Goal: Ask a question: Seek information or help from site administrators or community

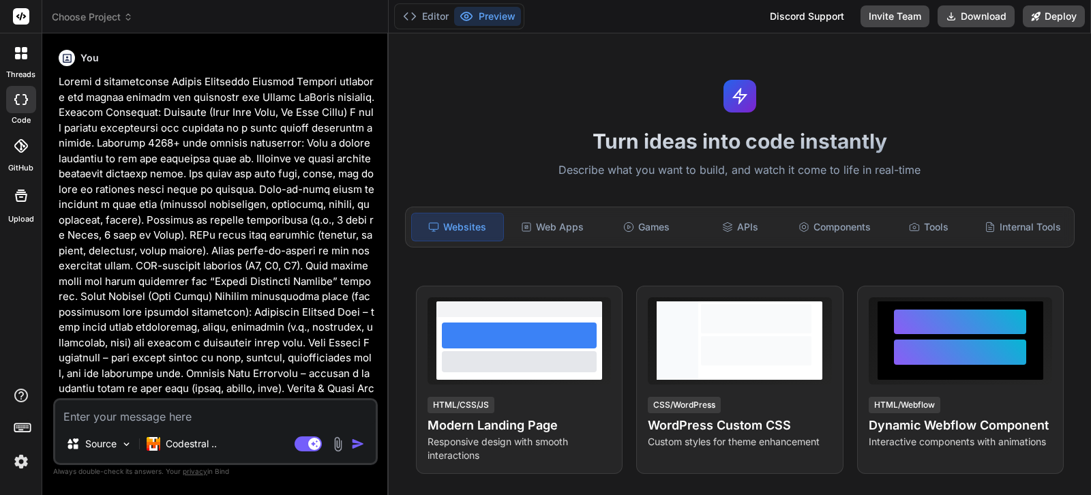
type textarea "x"
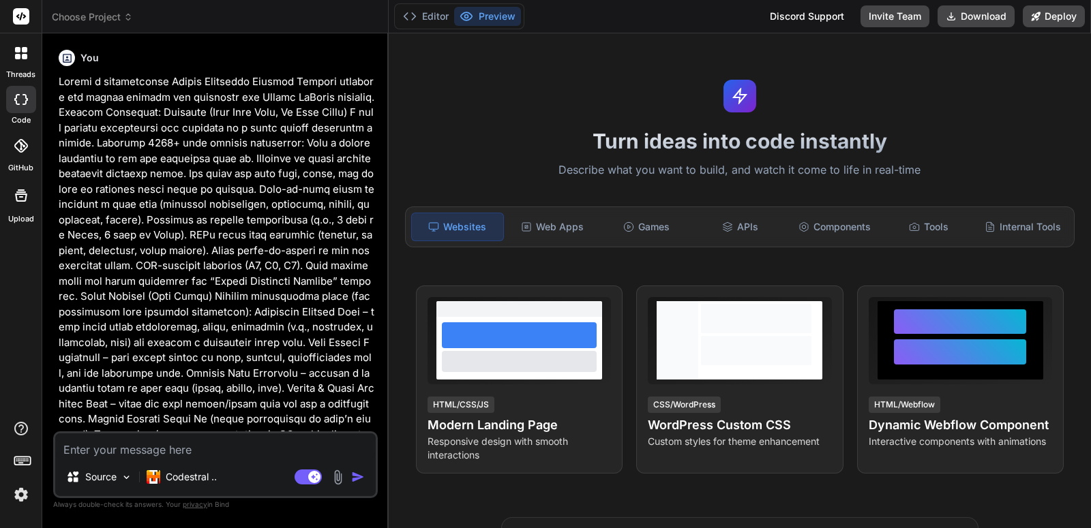
click at [294, 293] on p at bounding box center [217, 319] width 316 height 491
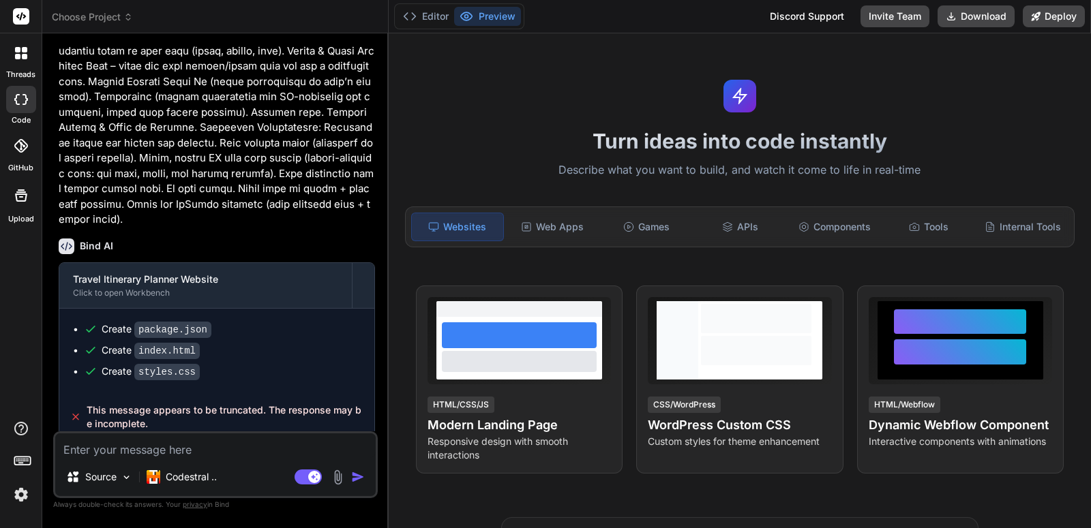
scroll to position [1053, 0]
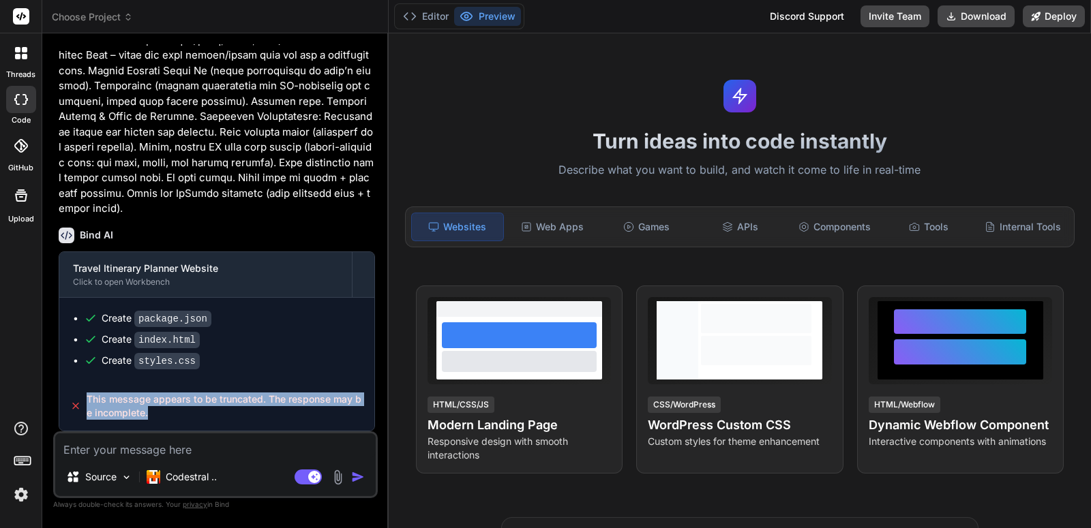
drag, startPoint x: 162, startPoint y: 419, endPoint x: 85, endPoint y: 398, distance: 79.9
click at [85, 398] on div "This message appears to be truncated. The response may be incomplete." at bounding box center [216, 406] width 315 height 49
copy span "This message appears to be truncated. The response may be incomplete."
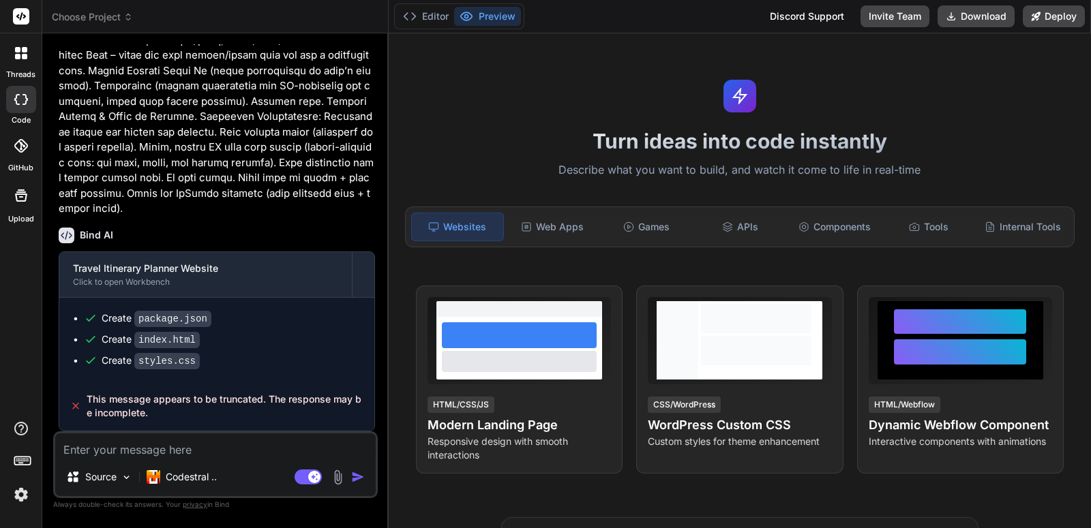
click at [135, 446] on textarea at bounding box center [215, 446] width 320 height 25
paste textarea "This message appears to be truncated. The response may be incomplete."
type textarea "This message appears to be truncated. The response may be incomplete."
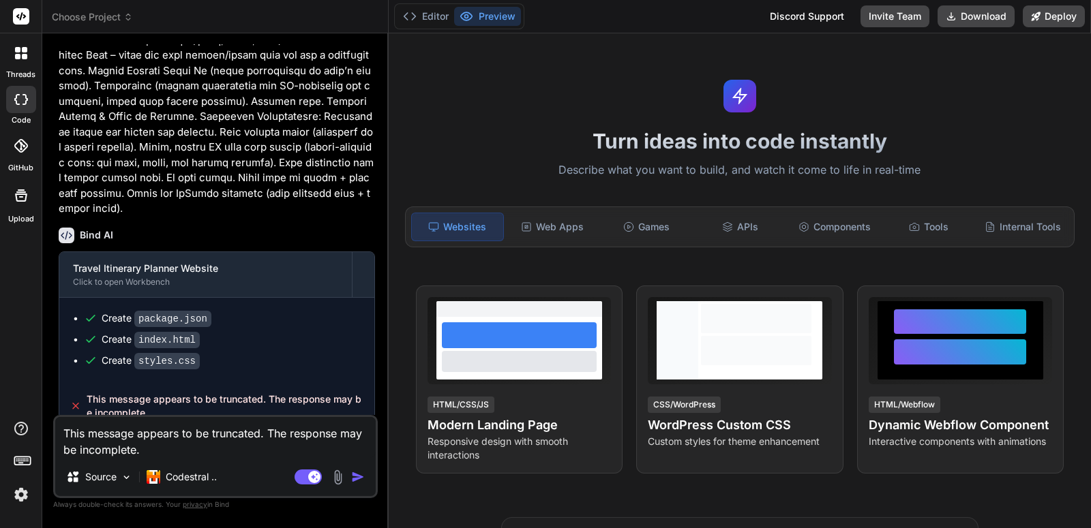
type textarea "x"
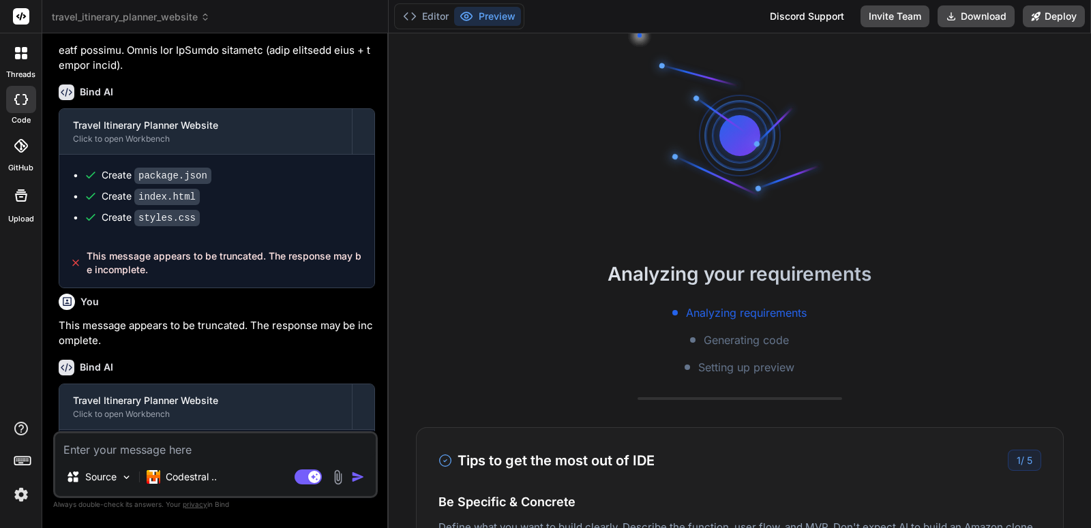
scroll to position [50, 0]
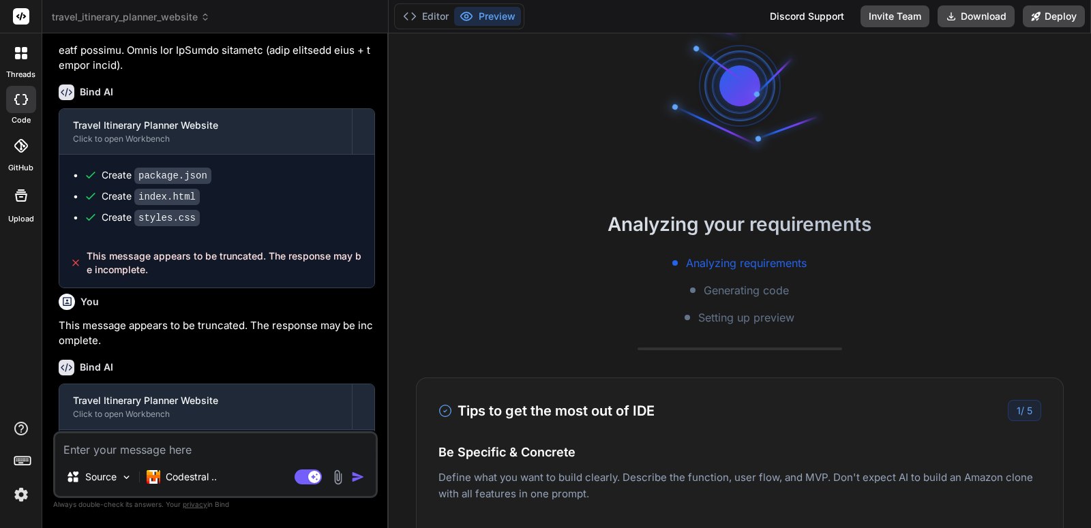
type textarea "x"
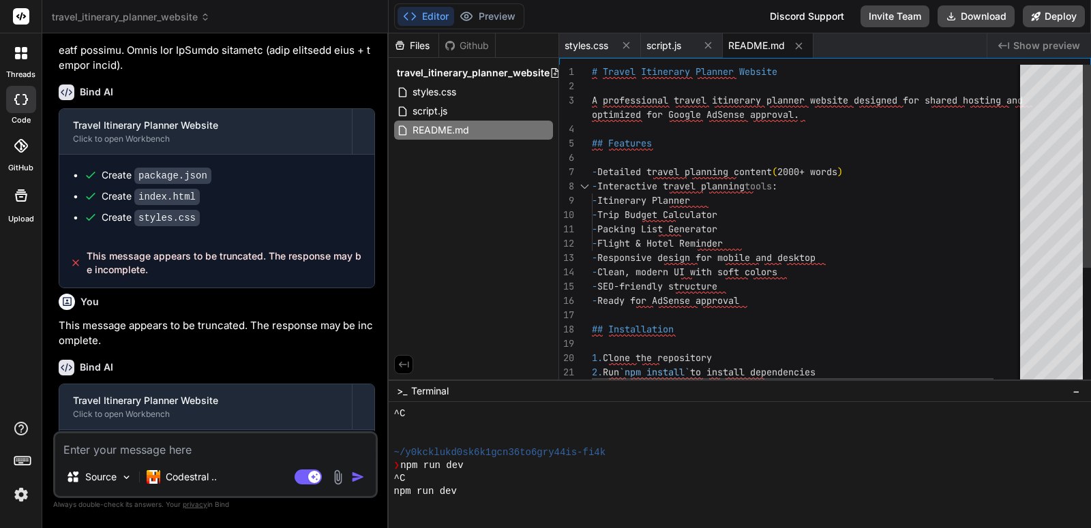
scroll to position [246, 0]
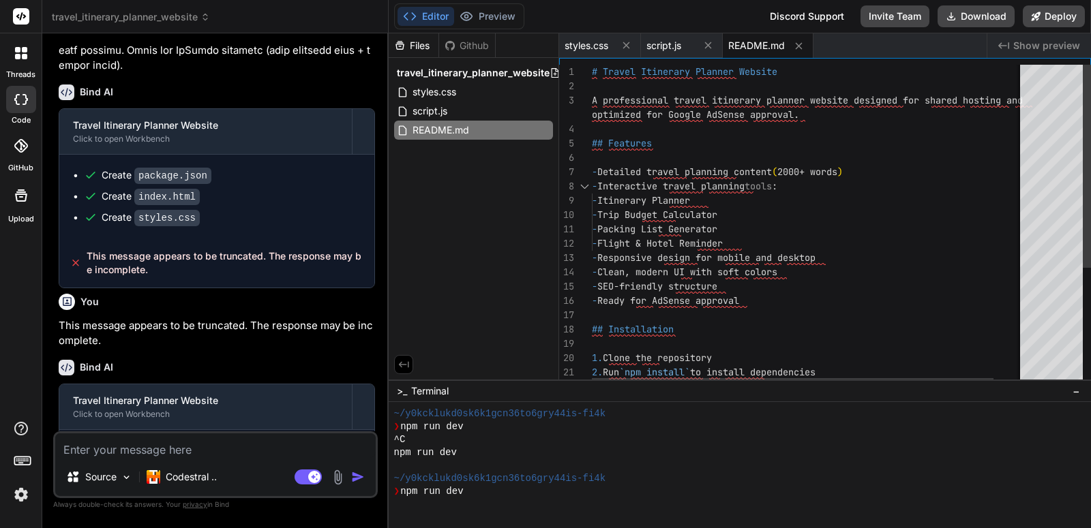
drag, startPoint x: 1090, startPoint y: 145, endPoint x: 1090, endPoint y: 358, distance: 213.4
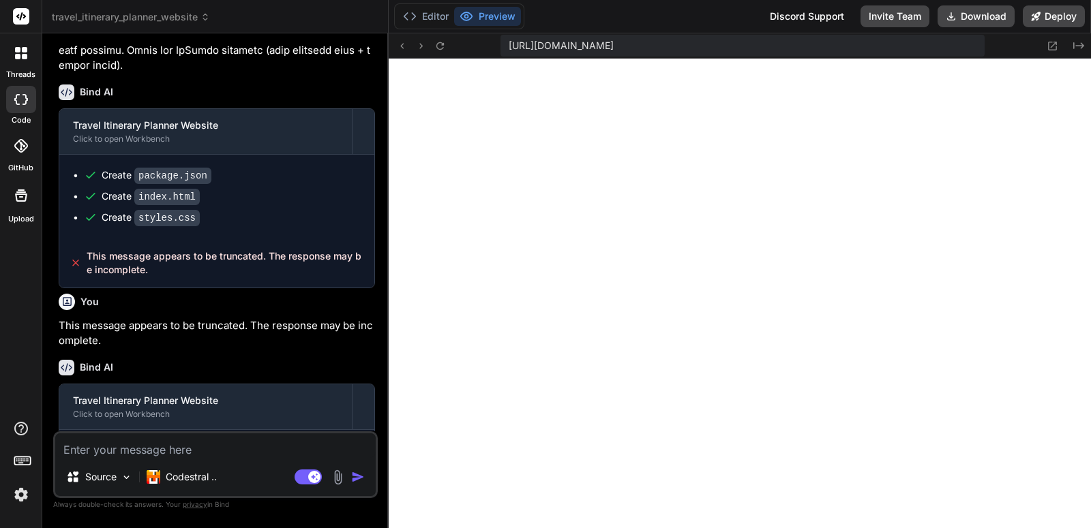
scroll to position [596, 0]
click at [252, 449] on textarea at bounding box center [215, 446] width 320 height 25
type textarea "i"
type textarea "x"
type textarea "i"
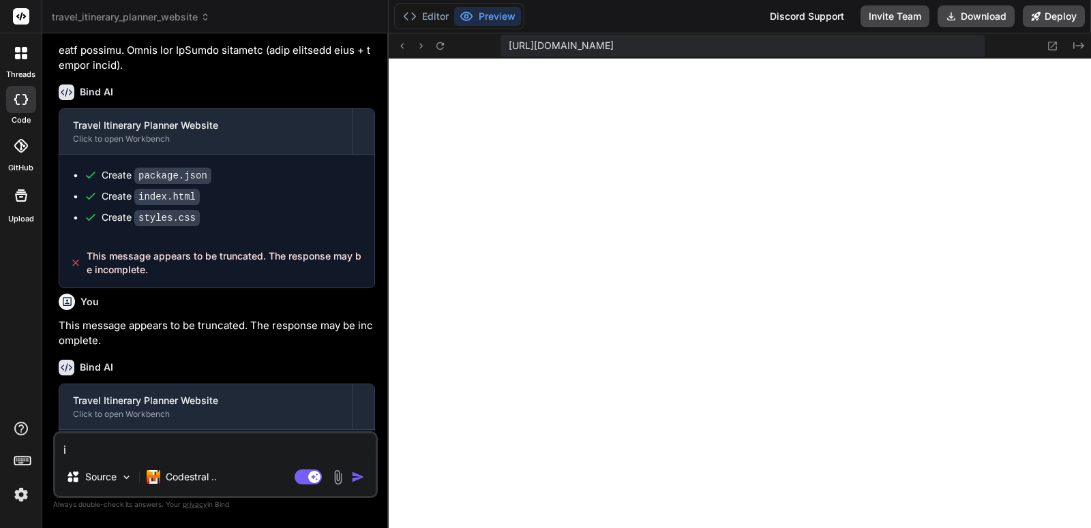
type textarea "x"
type textarea "i w"
type textarea "x"
type textarea "i wi"
type textarea "x"
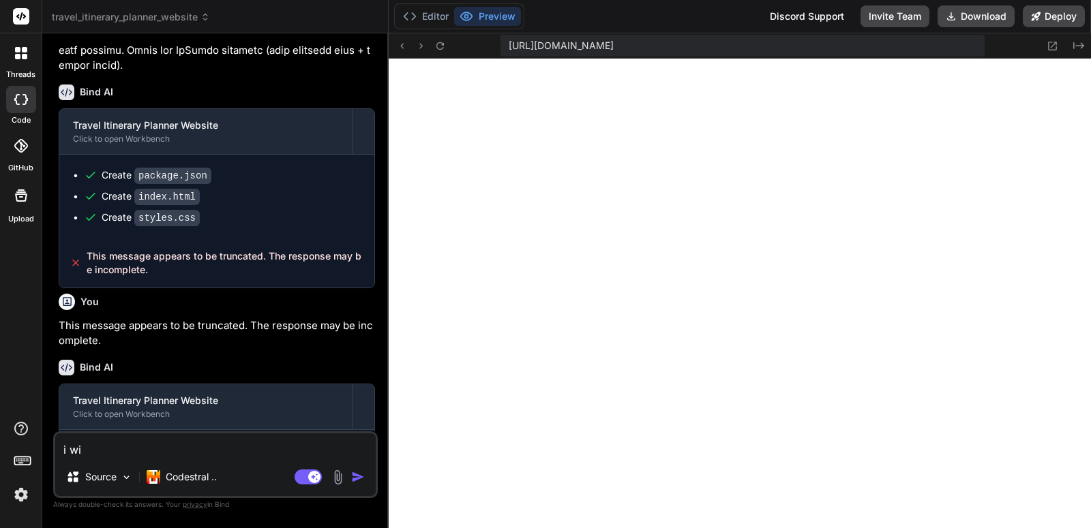
type textarea "i wil"
type textarea "x"
type textarea "i will"
type textarea "x"
type textarea "i will"
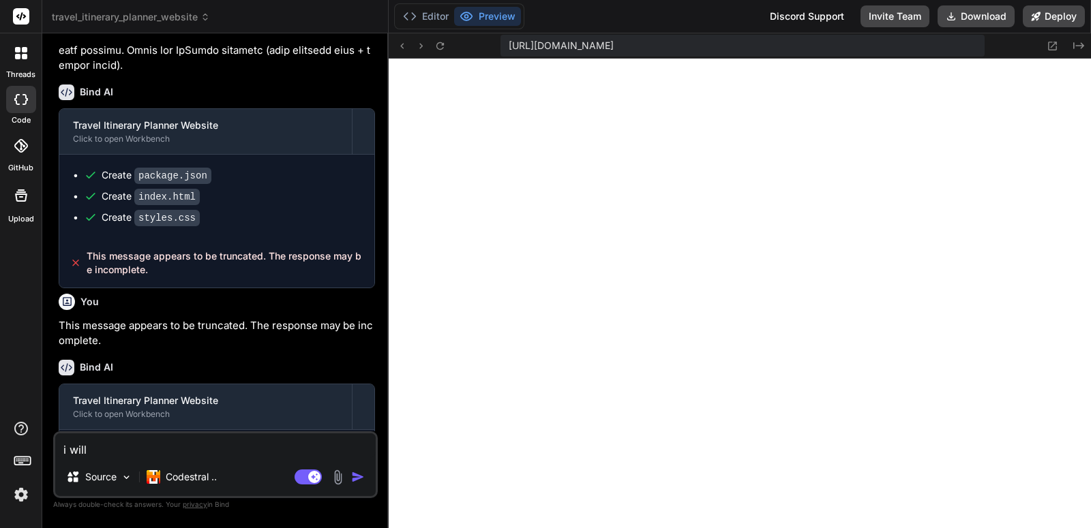
type textarea "x"
type textarea "i will h"
type textarea "x"
type textarea "i will ho"
type textarea "x"
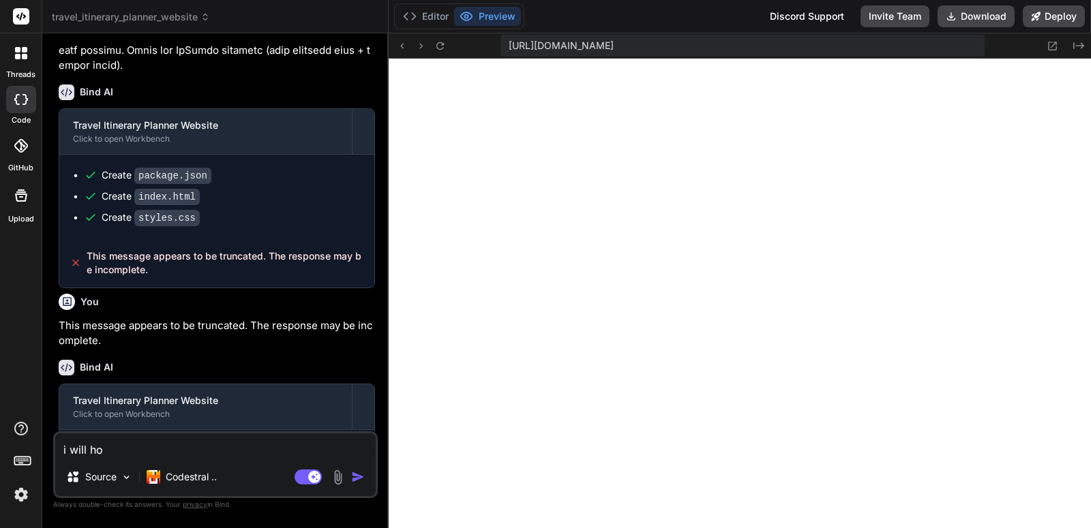
type textarea "i will hos"
type textarea "x"
type textarea "i will host"
type textarea "x"
type textarea "i will host"
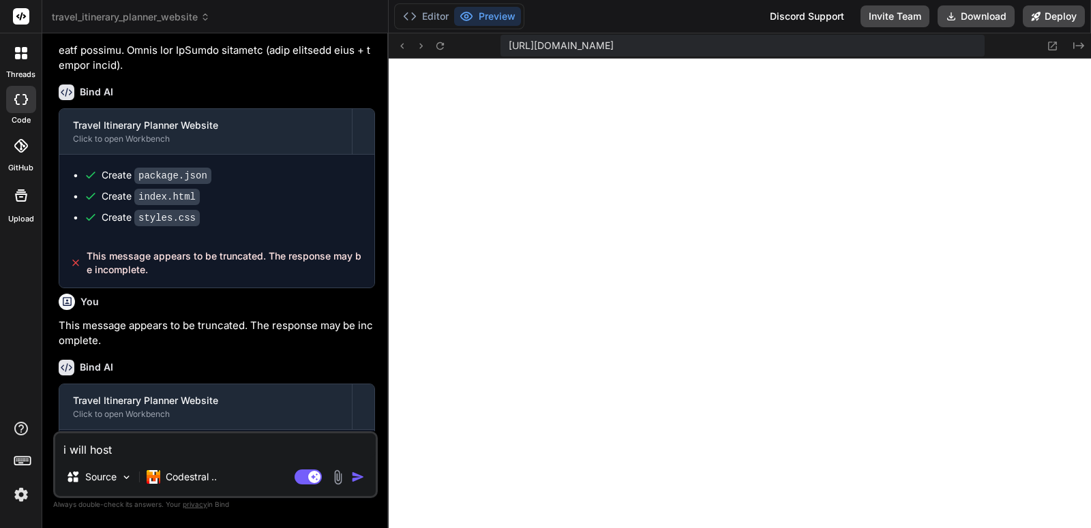
type textarea "x"
type textarea "i will host o"
type textarea "x"
type textarea "i will host on"
type textarea "x"
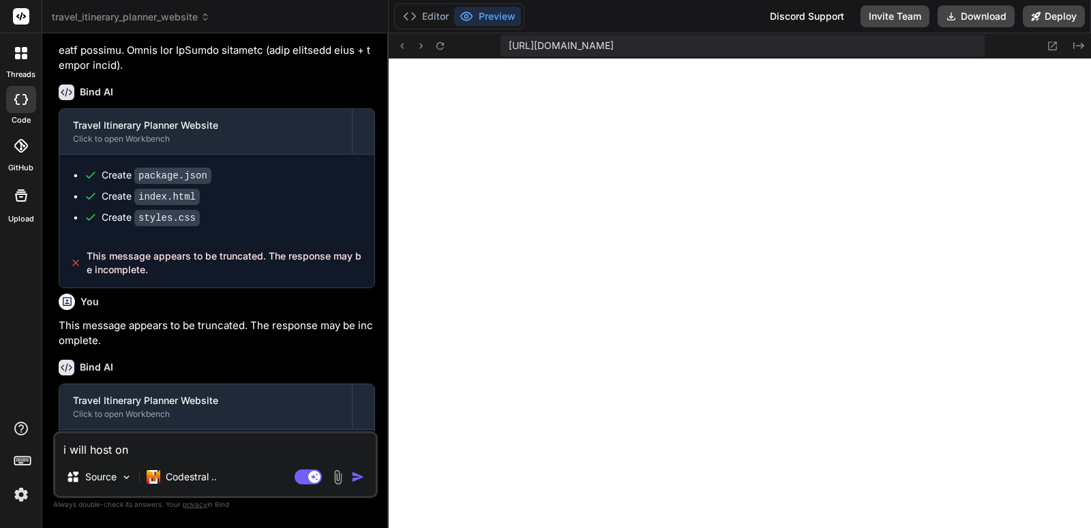
type textarea "i will host on"
type textarea "x"
type textarea "i will host on s"
type textarea "x"
type textarea "i will host on sh"
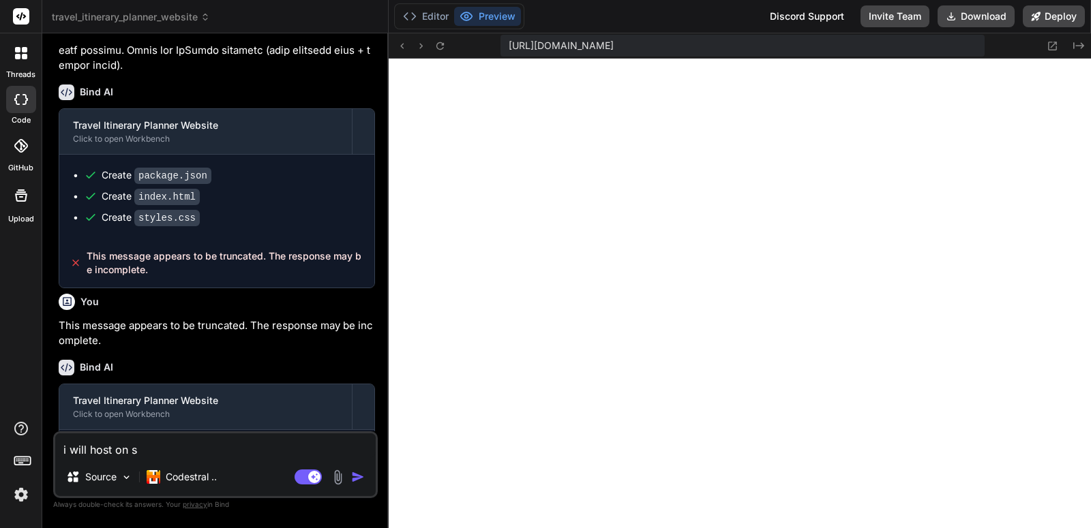
type textarea "x"
type textarea "i will host on sha"
type textarea "x"
type textarea "i will host on shar"
type textarea "x"
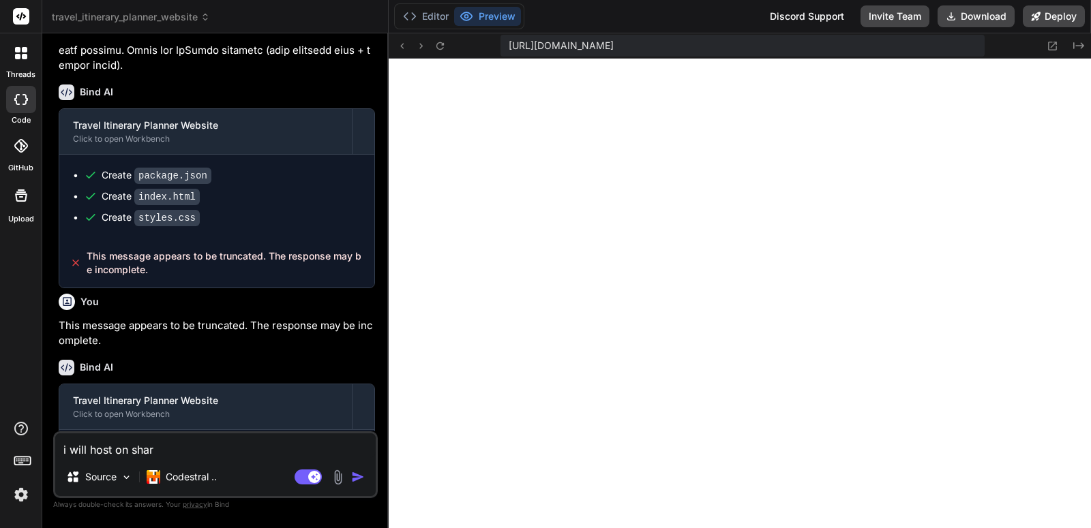
type textarea "i will host on share"
type textarea "x"
type textarea "i will host on shared"
type textarea "x"
type textarea "i will host on shared"
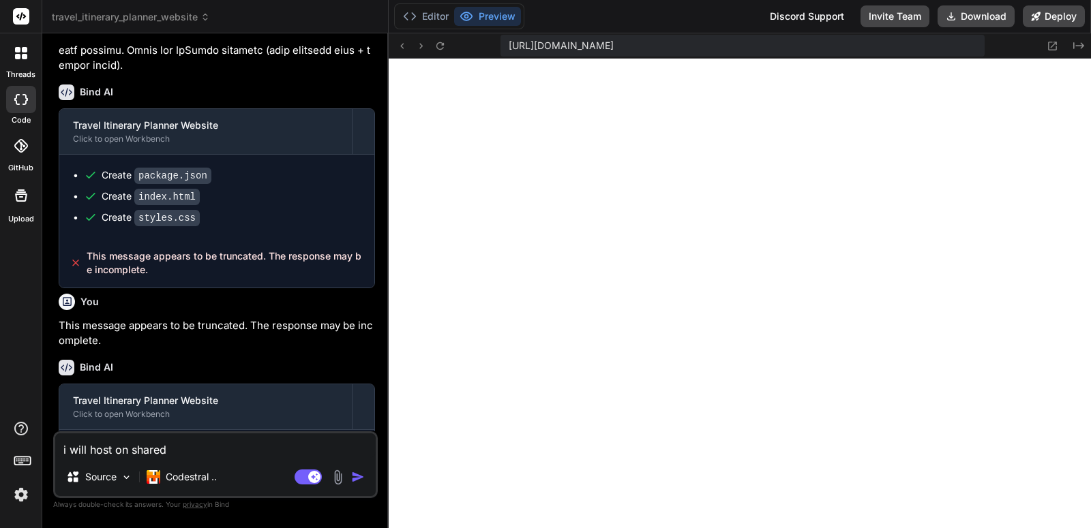
type textarea "x"
type textarea "i will host on shared h"
type textarea "x"
type textarea "i will host on shared ho"
type textarea "x"
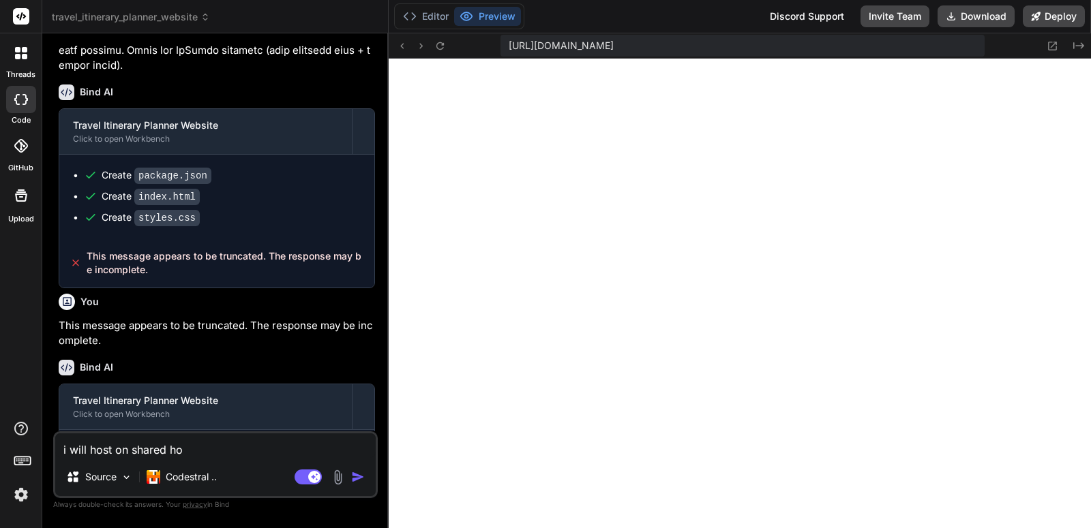
type textarea "i will host on shared hos"
type textarea "x"
type textarea "i will host on shared host"
type textarea "x"
type textarea "i will host on shared hosti"
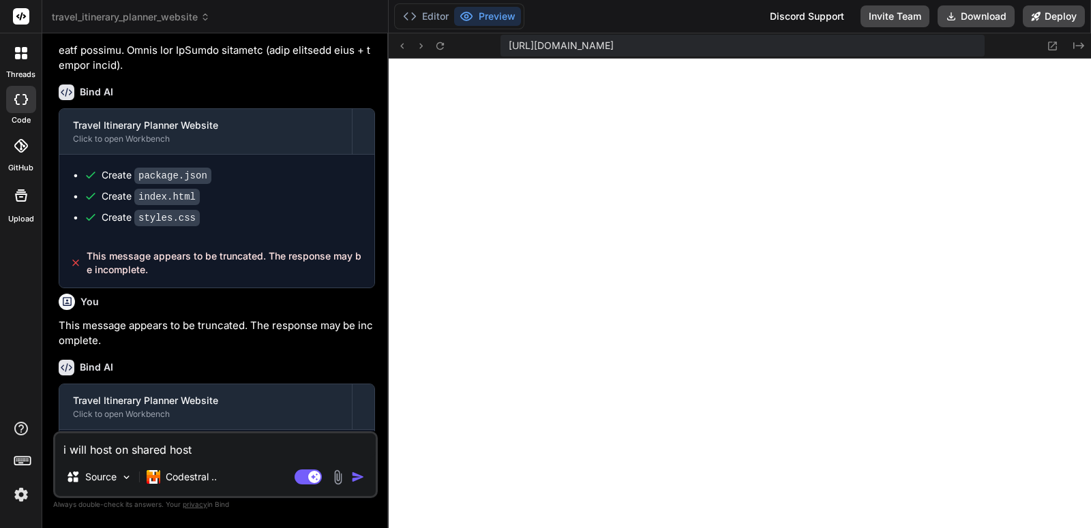
type textarea "x"
type textarea "i will host on shared hostin"
type textarea "x"
type textarea "i will host on shared hosting"
type textarea "x"
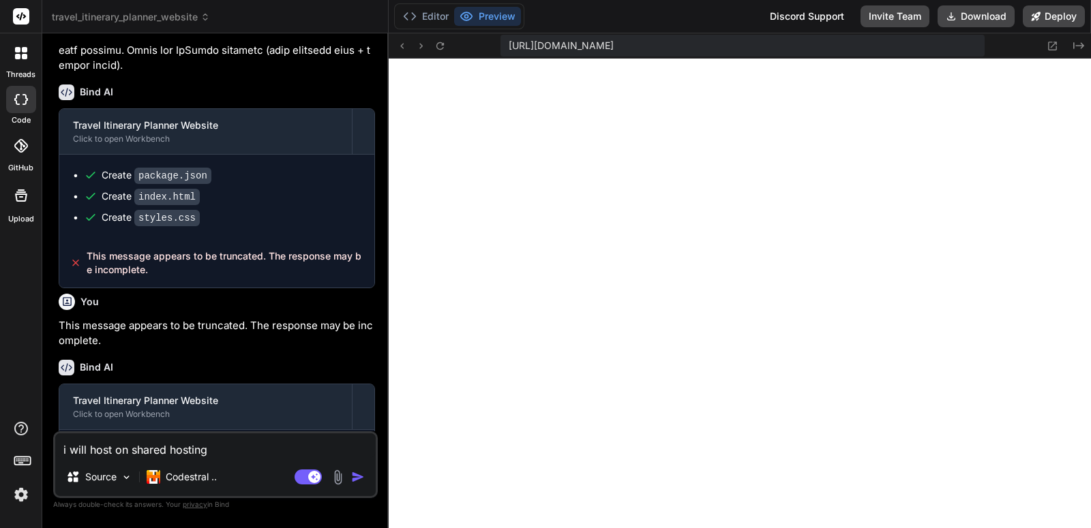
type textarea "i will host on shared hosting"
type textarea "x"
type textarea "i will host on shared hosting"
type textarea "x"
type textarea "i will host on shared hosting."
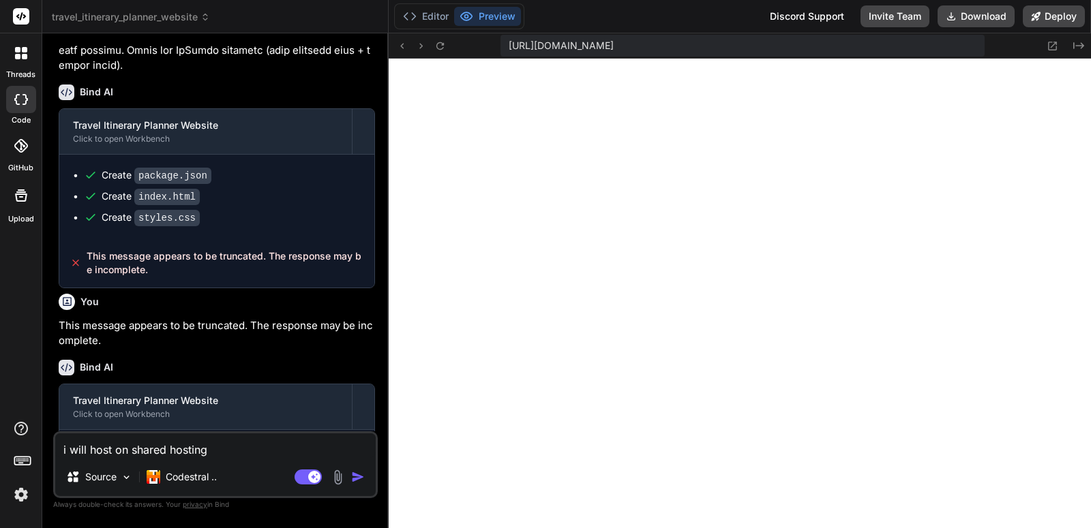
type textarea "x"
type textarea "i will host on shared hosting."
type textarea "x"
type textarea "i will host on shared hosting. w"
type textarea "x"
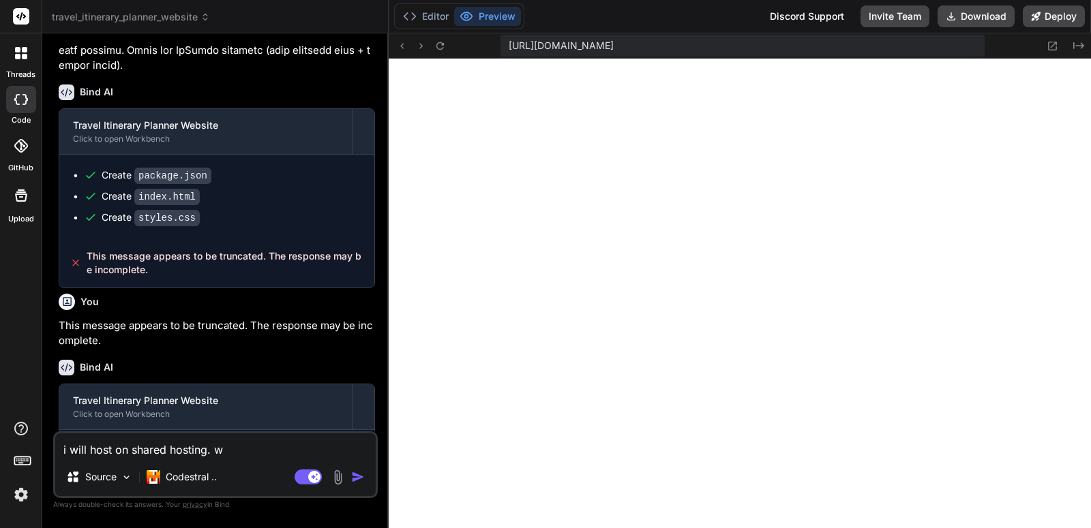
type textarea "i will host on shared hosting. wi"
type textarea "x"
type textarea "i will host on shared hosting. wil"
type textarea "x"
type textarea "i will host on shared hosting. will"
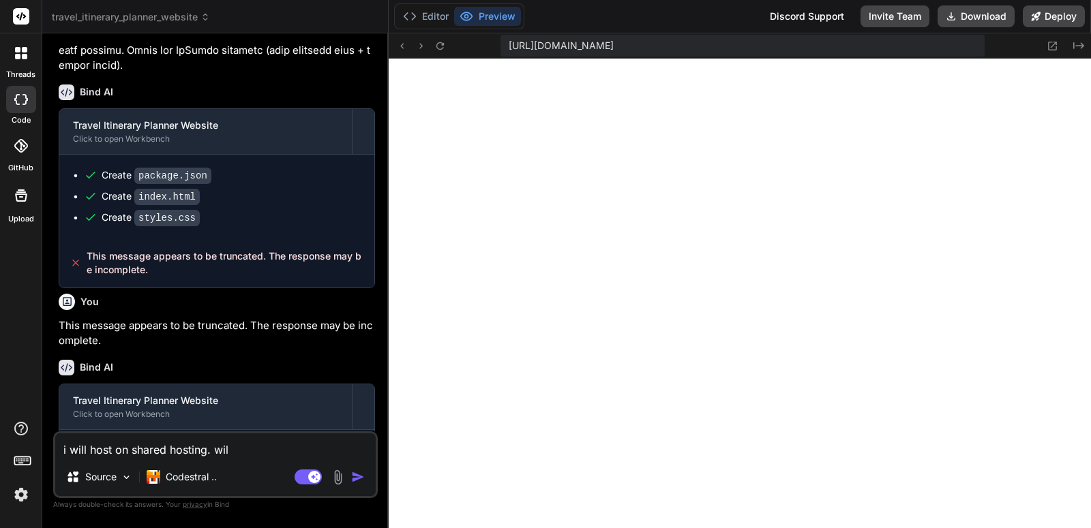
type textarea "x"
type textarea "i will host on shared hosting. will"
type textarea "x"
type textarea "i will host on shared hosting. will i"
type textarea "x"
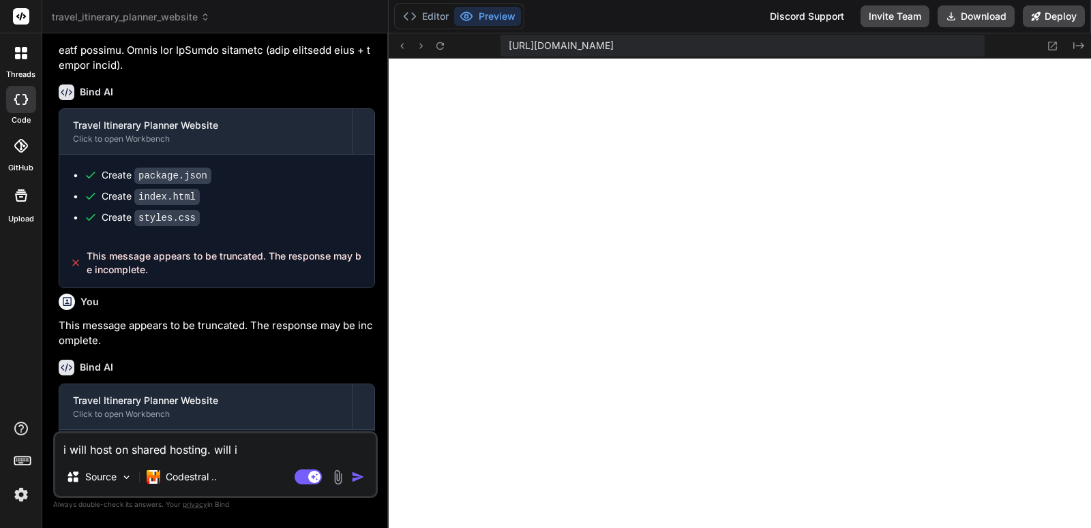
type textarea "i will host on shared hosting. will it"
type textarea "x"
type textarea "i will host on shared hosting. will it"
type textarea "x"
type textarea "i will host on shared hosting. will it w"
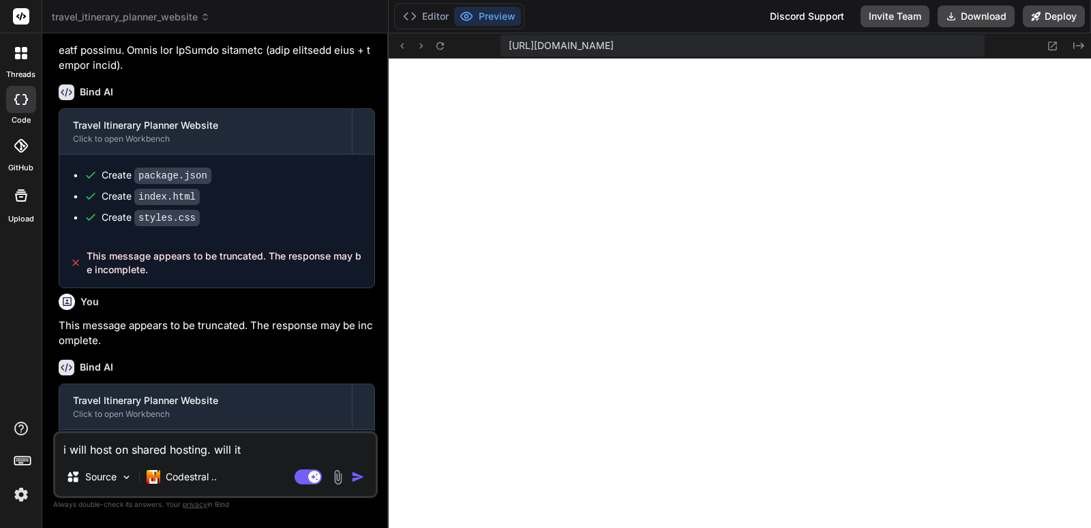
type textarea "x"
type textarea "i will host on shared hosting. will it wo"
type textarea "x"
type textarea "i will host on shared hosting. will it wor"
type textarea "x"
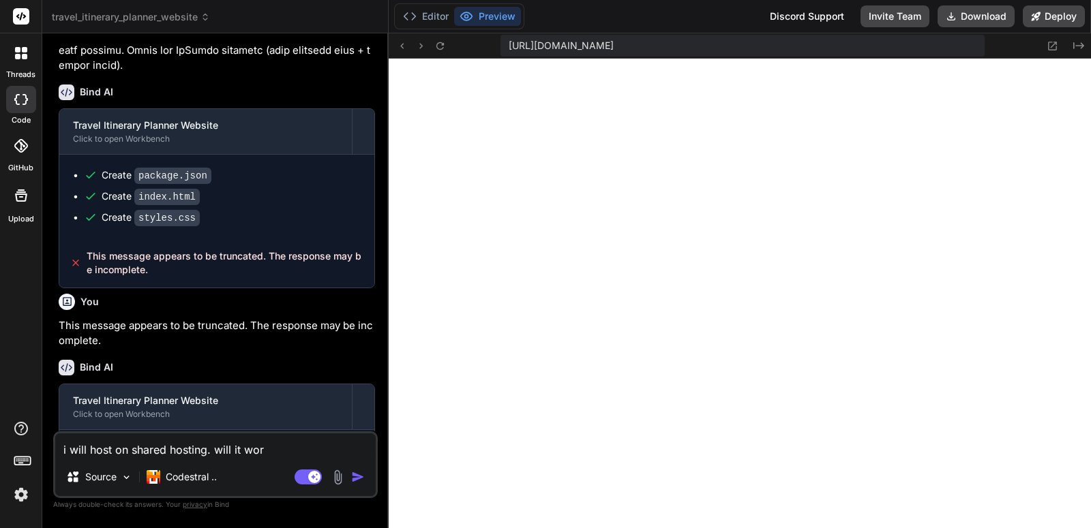
type textarea "i will host on shared hosting. will it work"
type textarea "x"
type textarea "i will host on shared hosting. will it work?"
type textarea "x"
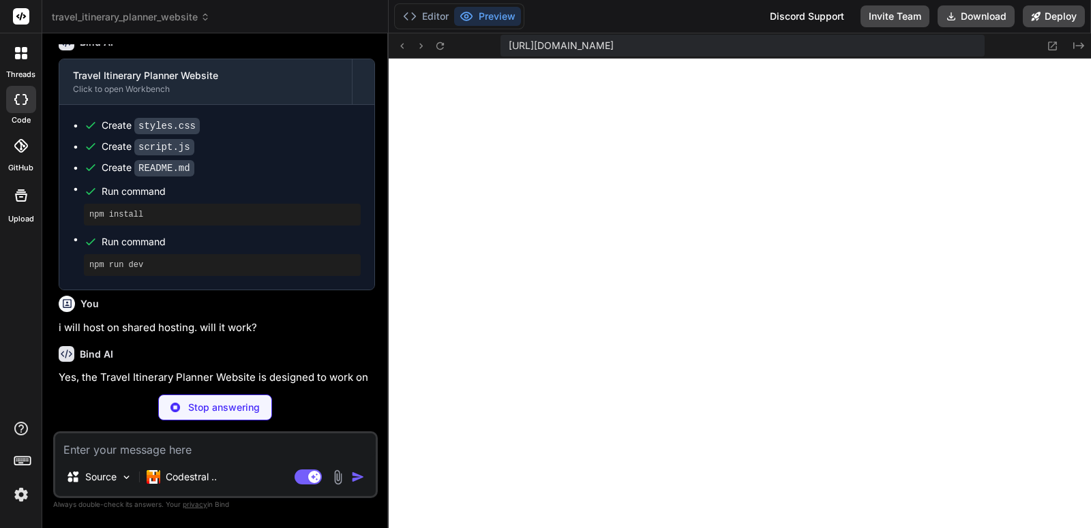
scroll to position [1508, 0]
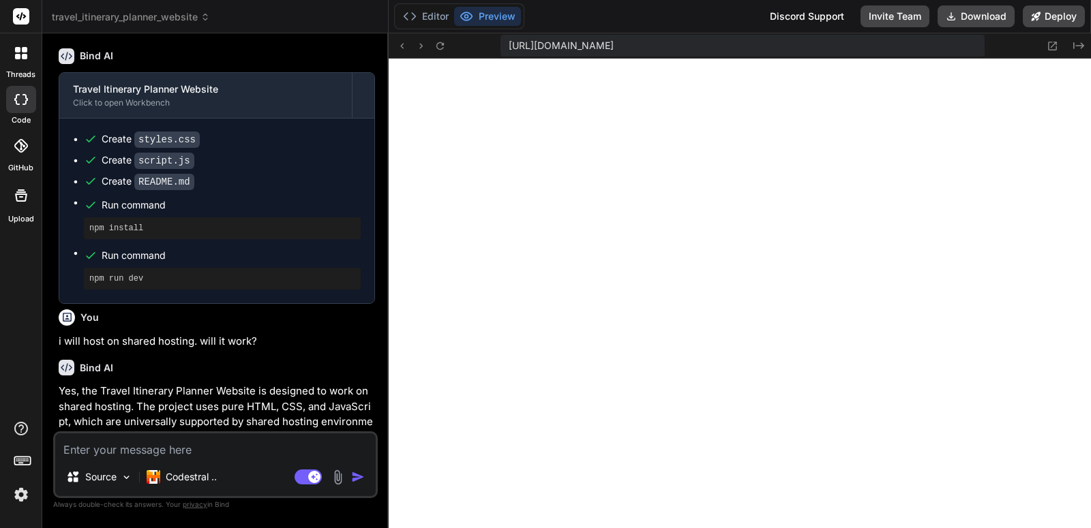
type textarea "x"
click at [295, 375] on div "Bind AI" at bounding box center [217, 368] width 316 height 16
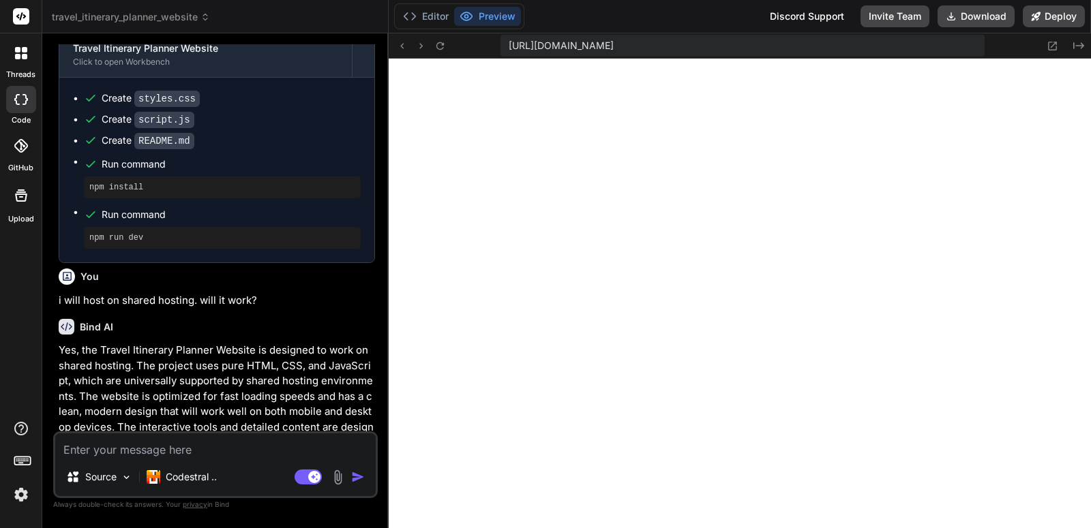
scroll to position [1586, 0]
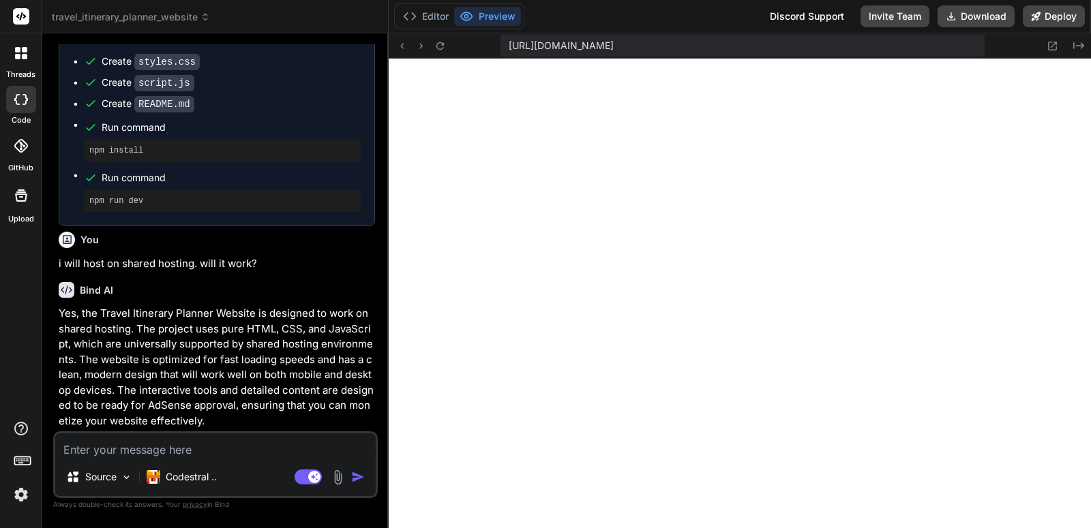
click at [259, 446] on textarea at bounding box center [215, 446] width 320 height 25
type textarea "w"
type textarea "x"
type textarea "wh"
type textarea "x"
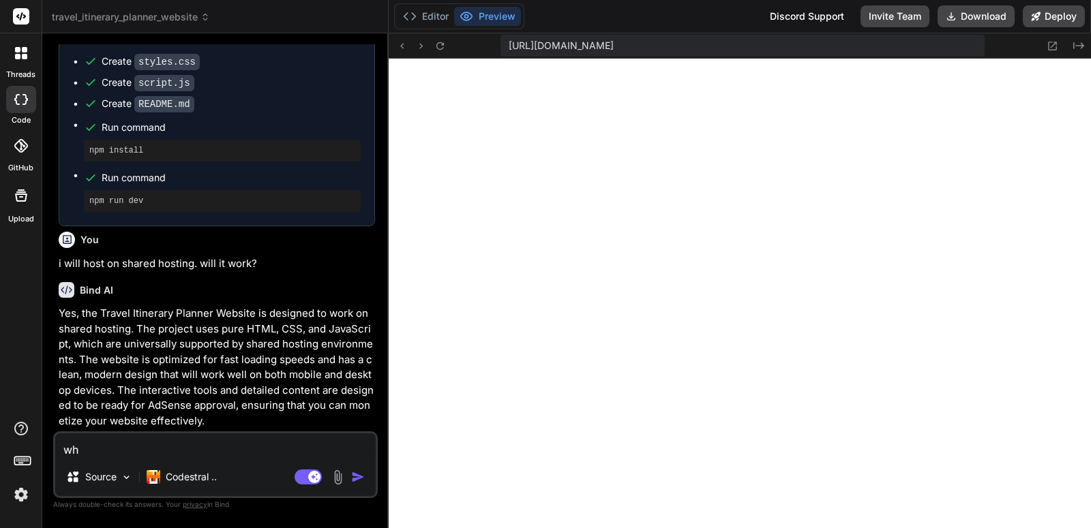
type textarea "why"
type textarea "x"
type textarea "why"
type textarea "x"
type textarea "why i"
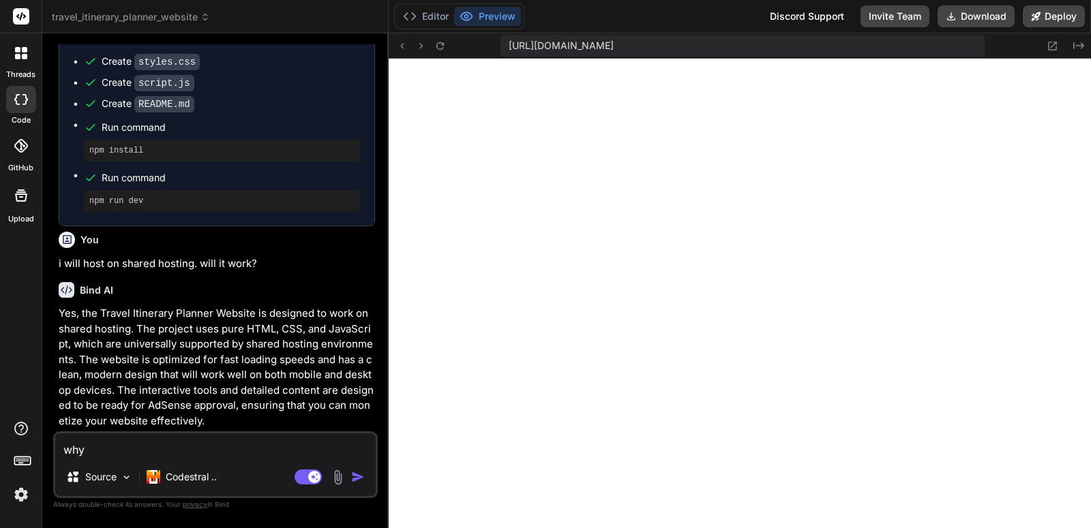
type textarea "x"
type textarea "why i"
type textarea "x"
type textarea "why i c"
type textarea "x"
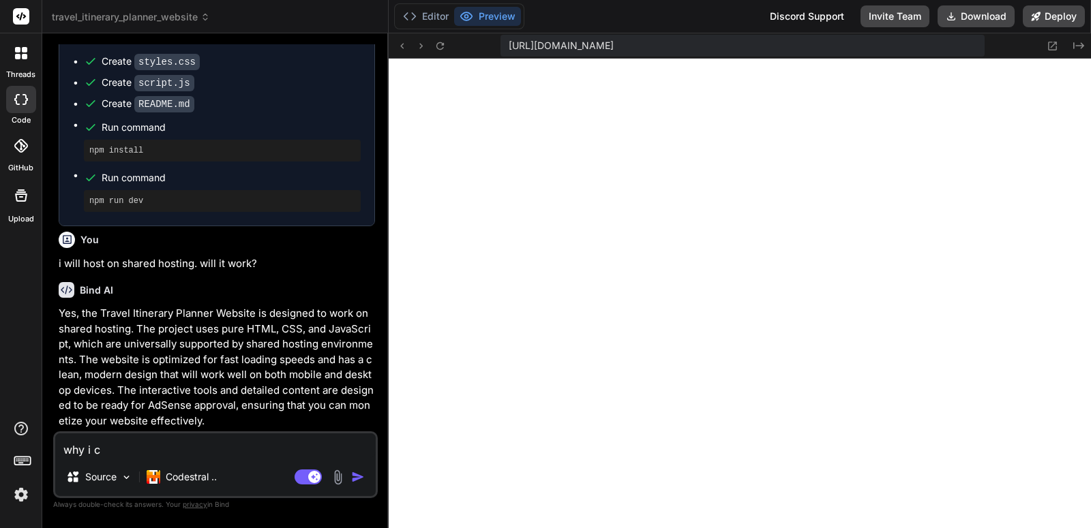
type textarea "why i ca"
type textarea "x"
type textarea "why i can"
type textarea "x"
type textarea "why i can'"
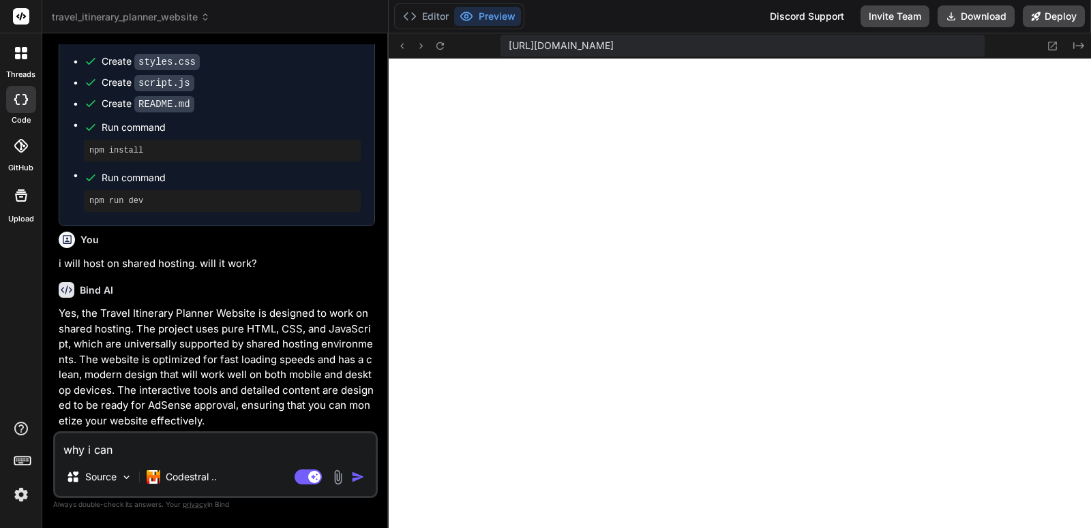
type textarea "x"
type textarea "why i can't"
type textarea "x"
type textarea "why i can't"
type textarea "x"
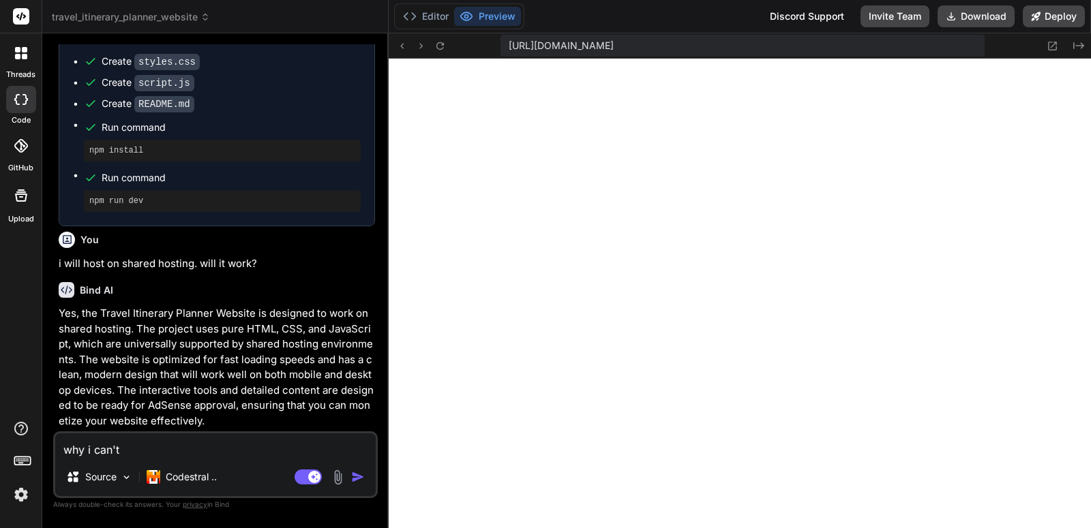
type textarea "why i can't s"
type textarea "x"
type textarea "why i can't se"
type textarea "x"
type textarea "why i can't see"
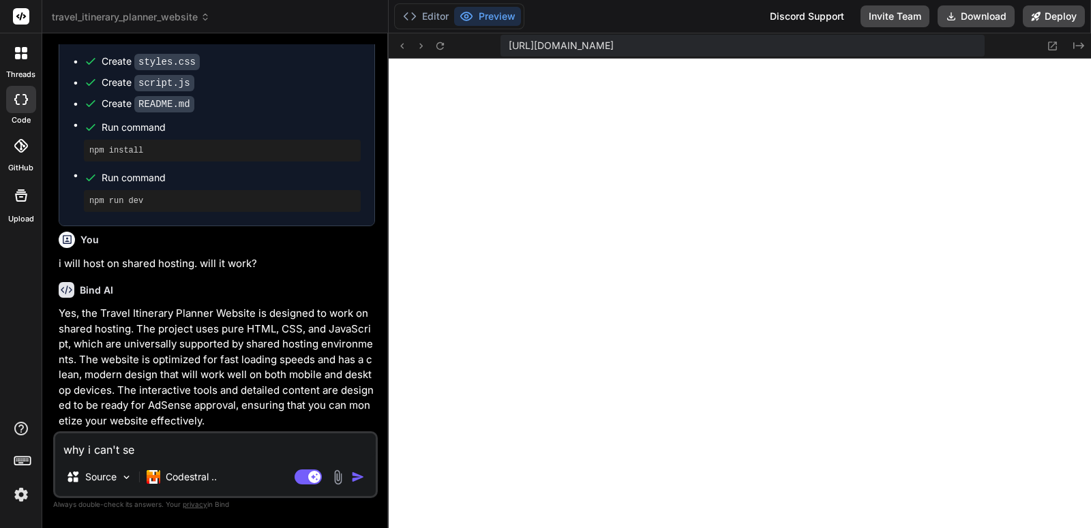
type textarea "x"
type textarea "why i can't see"
type textarea "x"
type textarea "why i can't see a"
type textarea "x"
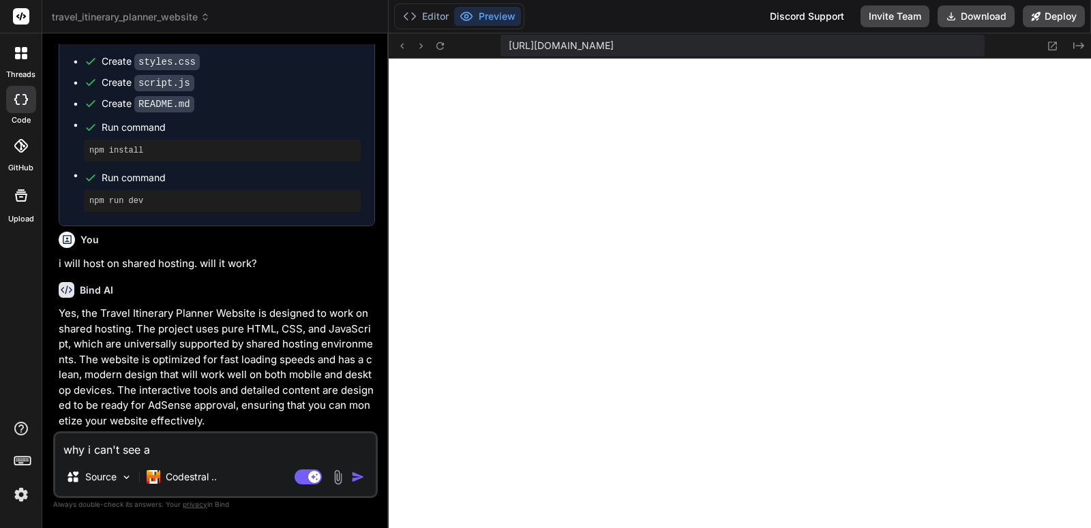
type textarea "why i can't see"
type textarea "x"
type textarea "why i can't see w"
type textarea "x"
type textarea "why i can't see we"
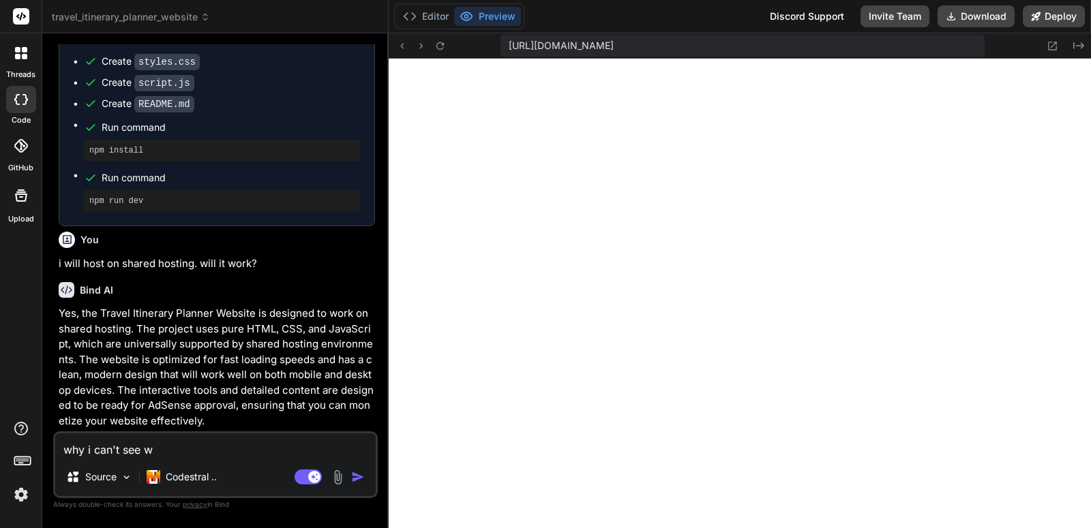
type textarea "x"
type textarea "why i can't see web"
type textarea "x"
type textarea "why i can't see webs"
type textarea "x"
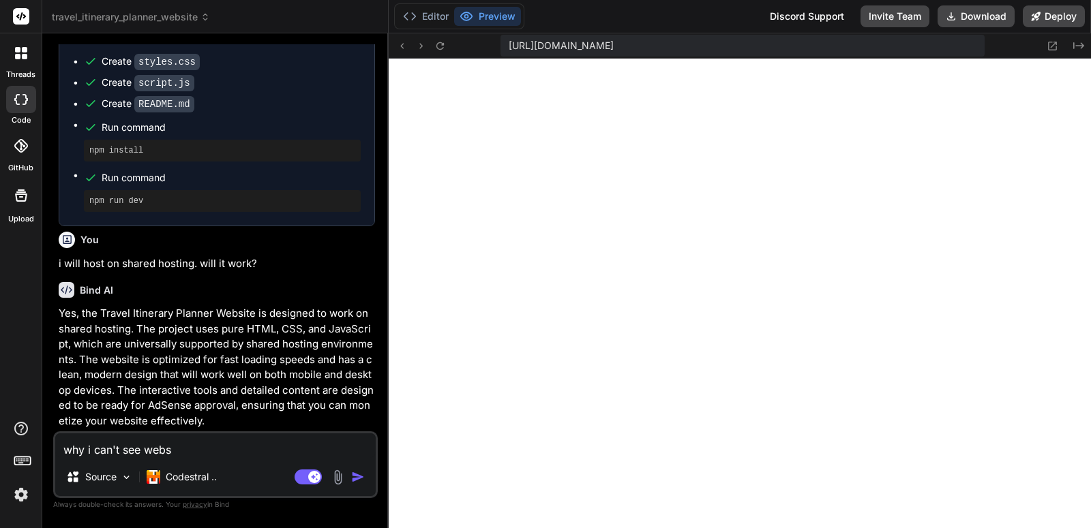
type textarea "why i can't see websi"
type textarea "x"
type textarea "why i can't see websit"
type textarea "x"
type textarea "why i can't see website"
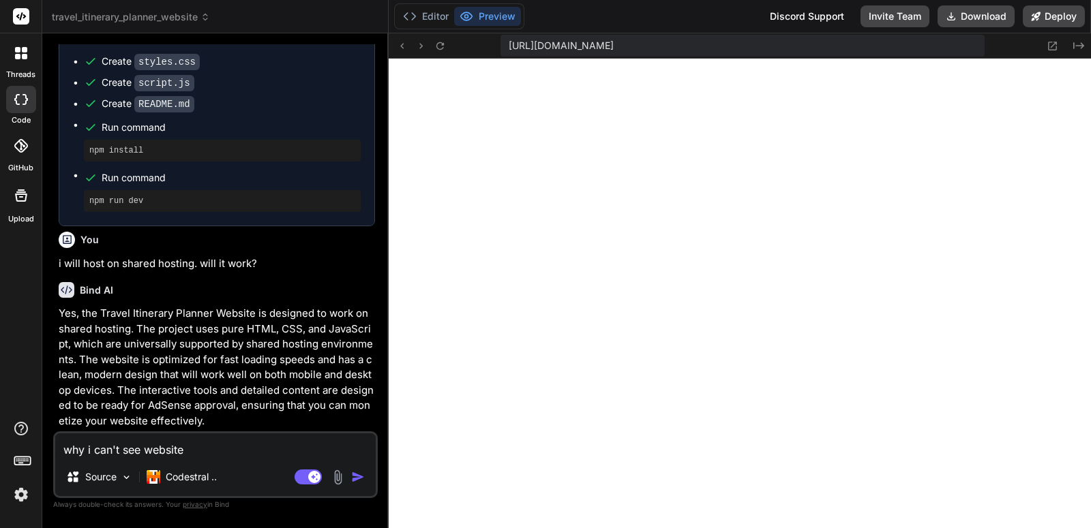
type textarea "x"
type textarea "why i can't see website"
type textarea "x"
type textarea "why i can't see website i"
type textarea "x"
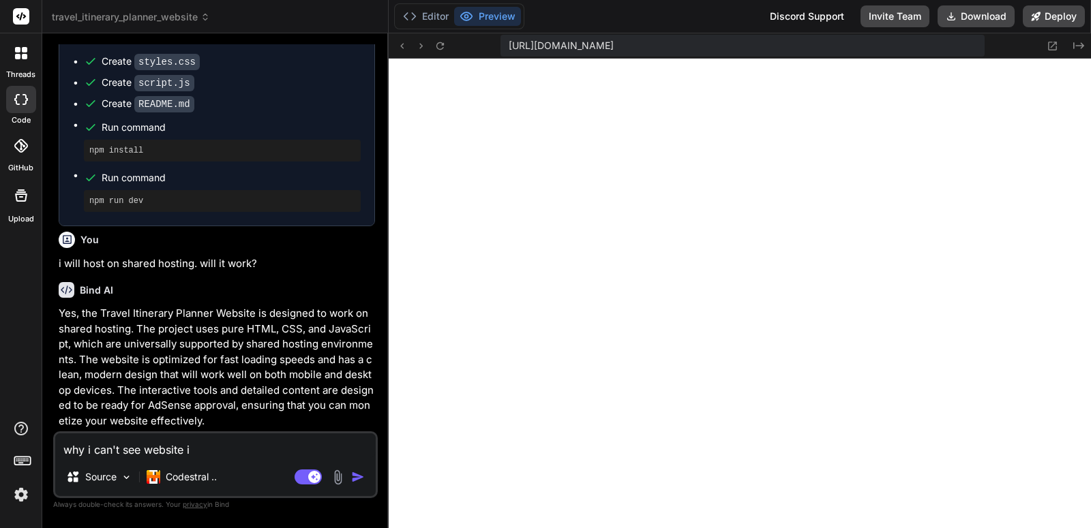
type textarea "why i can't see website in"
type textarea "x"
type textarea "why i can't see website in"
type textarea "x"
type textarea "why i can't see website in p"
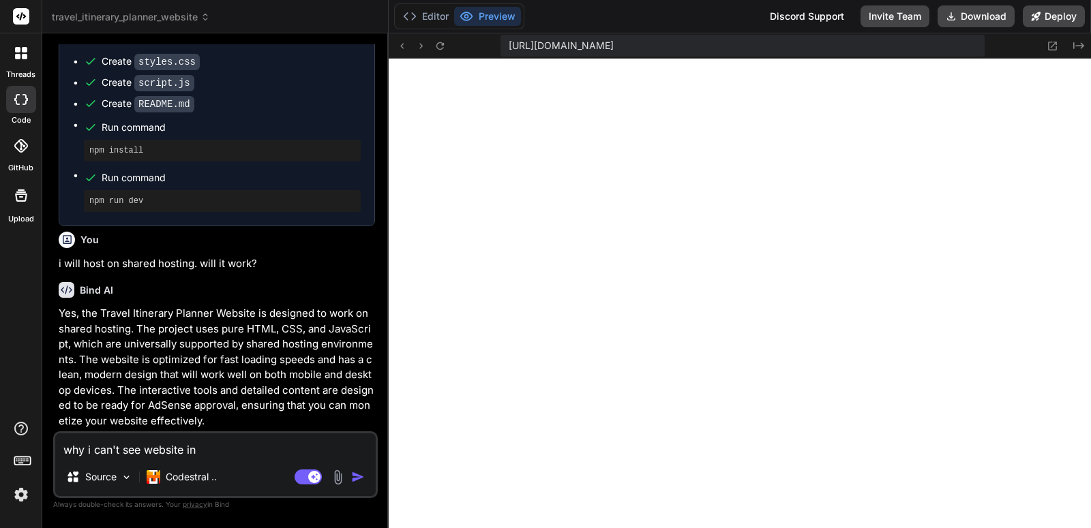
type textarea "x"
type textarea "why i can't see website in pr"
type textarea "x"
type textarea "why i can't see website in pre"
type textarea "x"
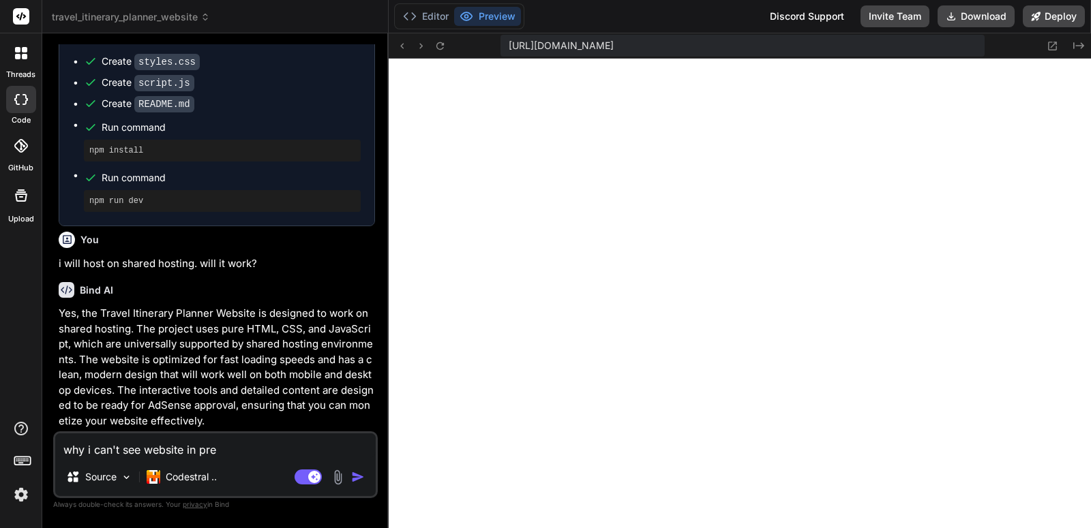
type textarea "why i can't see website in prew"
type textarea "x"
type textarea "why i can't see website in pre"
type textarea "x"
type textarea "why i can't see website in prev"
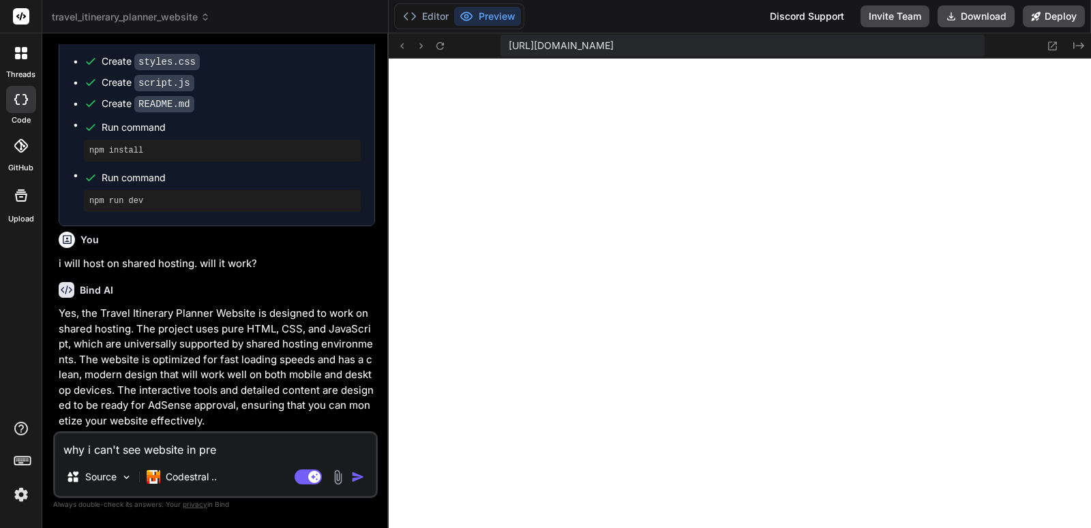
type textarea "x"
type textarea "why i can't see website in previ"
type textarea "x"
type textarea "why i can't see website in previw"
type textarea "x"
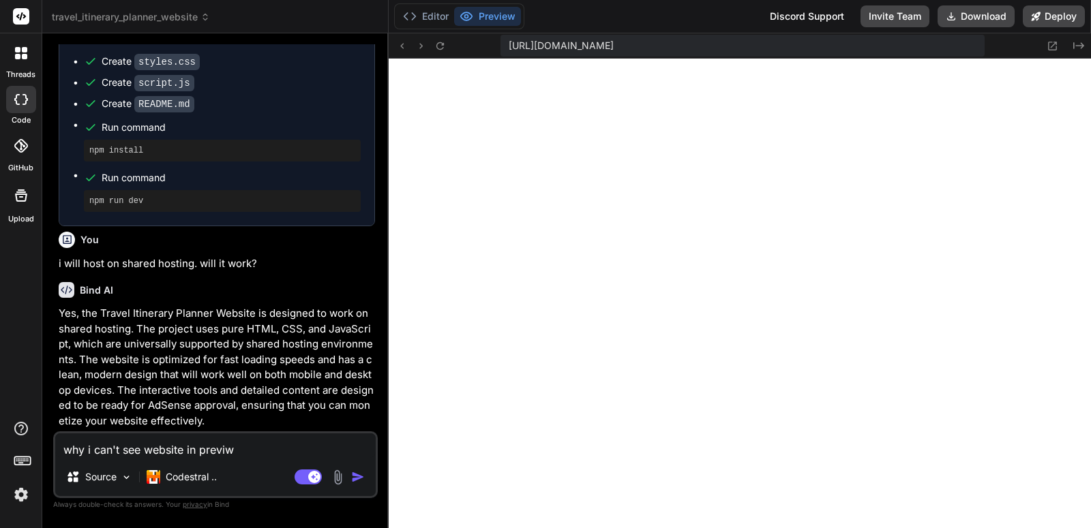
type textarea "why i can't see website in previ"
type textarea "x"
type textarea "why i can't see website in previe"
type textarea "x"
type textarea "why i can't see website in preview"
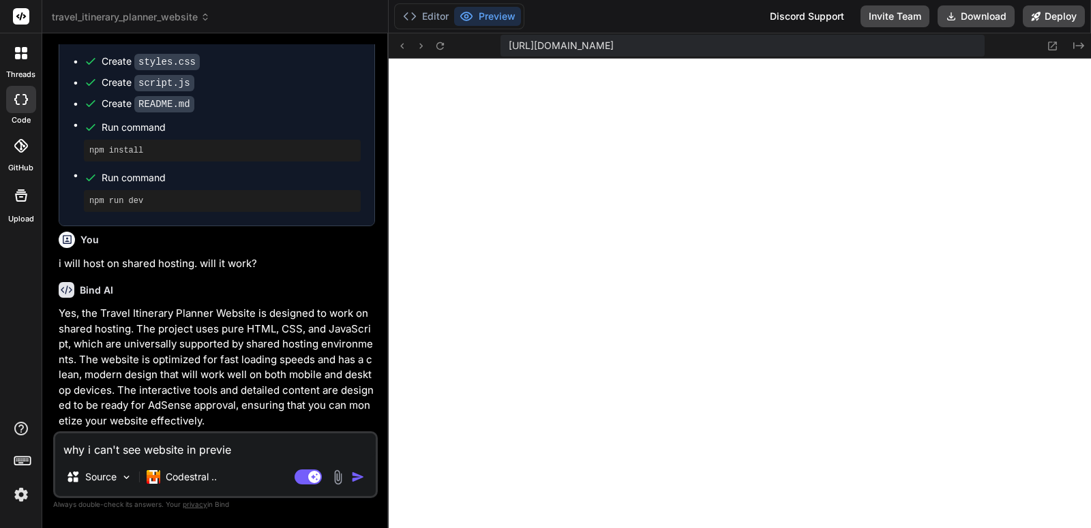
type textarea "x"
type textarea "why i can't see website in preview."
type textarea "x"
type textarea "why i can't see website in preview."
type textarea "x"
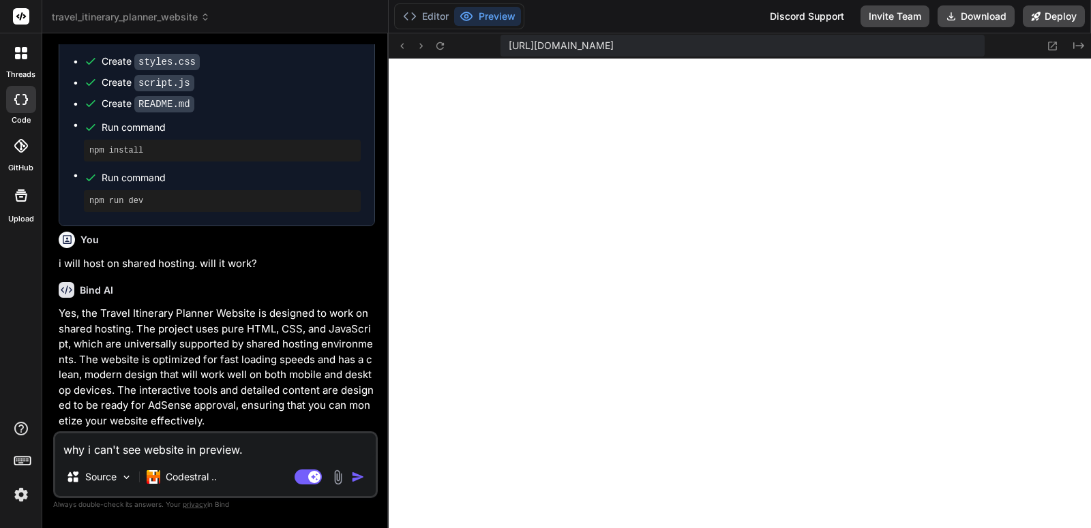
type textarea "why i can't see website in preview. i"
type textarea "x"
type textarea "why i can't see website in preview. it"
type textarea "x"
type textarea "why i can't see website in preview. its"
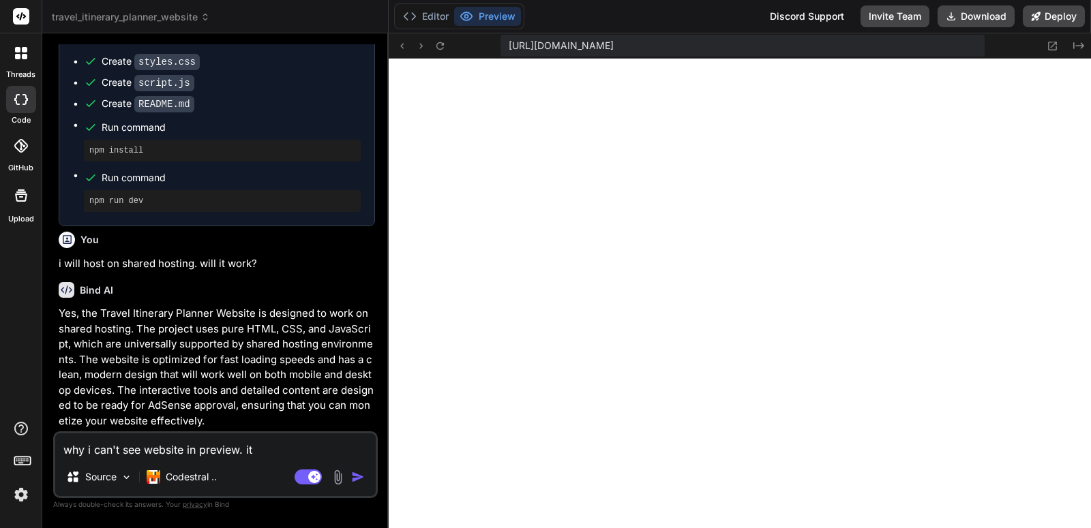
type textarea "x"
type textarea "why i can't see website in preview. its"
type textarea "x"
type textarea "why i can't see website in preview. its s"
type textarea "x"
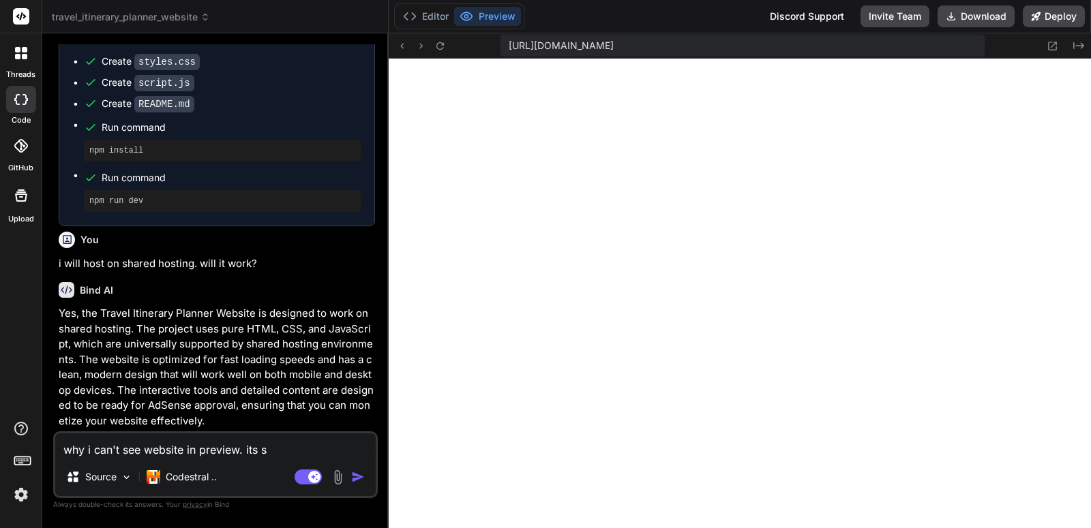
type textarea "why i can't see website in preview. its sh"
type textarea "x"
type textarea "why i can't see website in preview. its sho"
type textarea "x"
type textarea "why i can't see website in preview. its show"
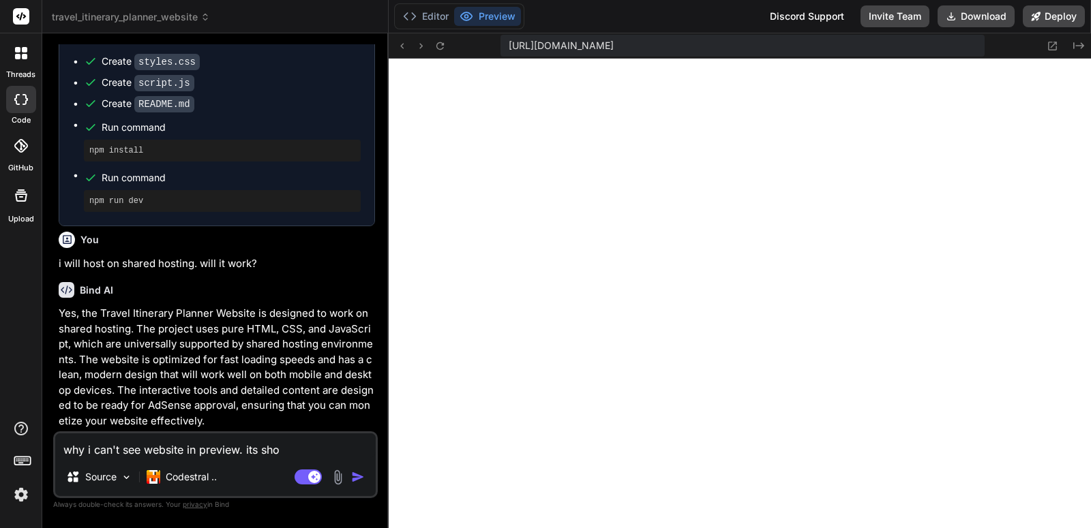
type textarea "x"
type textarea "why i can't see website in preview. its showi"
click at [257, 447] on textarea "why i can't see website in preview. its showing" at bounding box center [215, 446] width 320 height 25
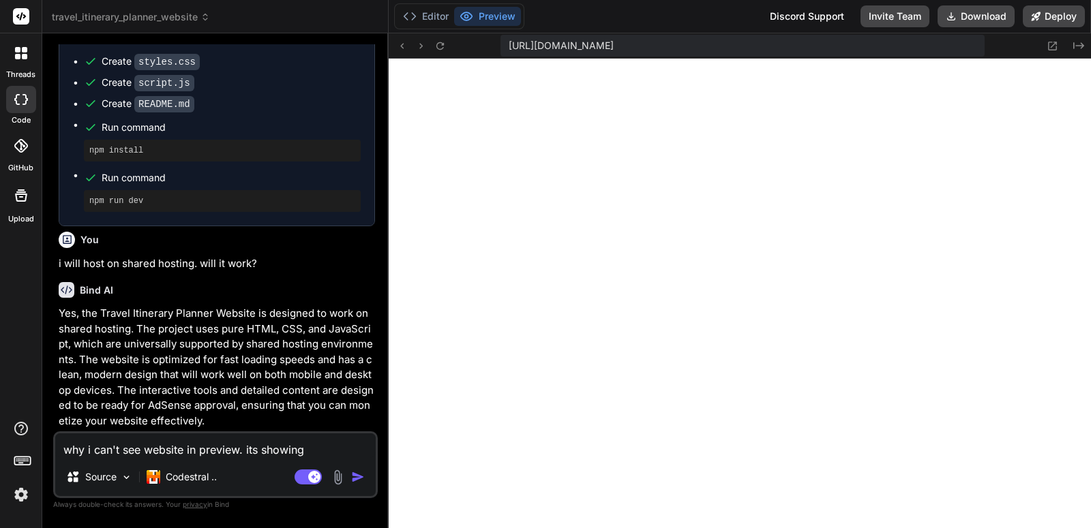
click at [257, 447] on textarea "why i can't see website in preview. its showing" at bounding box center [215, 446] width 320 height 25
drag, startPoint x: 245, startPoint y: 447, endPoint x: 363, endPoint y: 447, distance: 118.6
click at [363, 447] on textarea "why i can't see website in preview. its showing" at bounding box center [215, 446] width 320 height 25
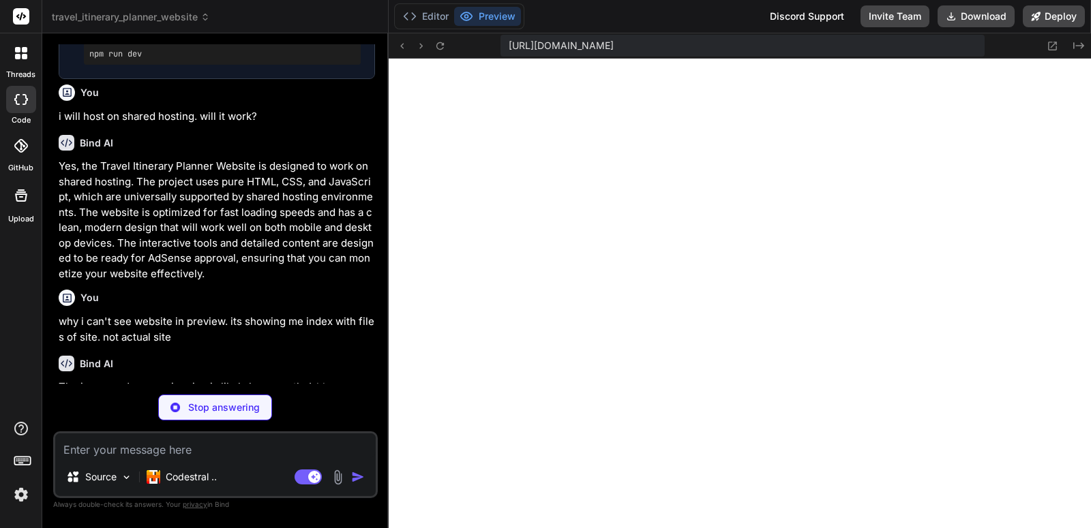
scroll to position [1727, 0]
click at [306, 314] on div "You why i can't see website in preview. its showing me index with files of site…" at bounding box center [217, 316] width 316 height 61
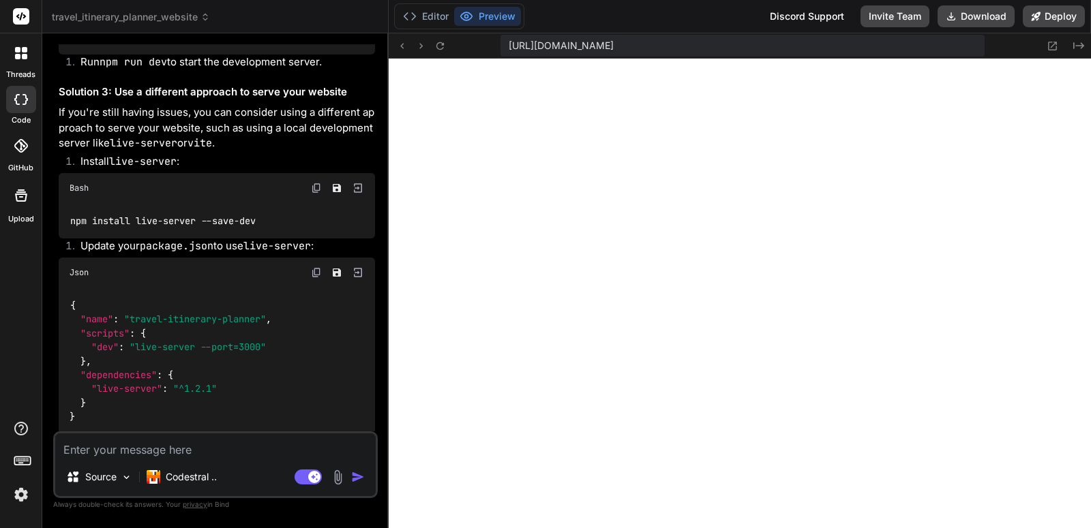
scroll to position [2946, 0]
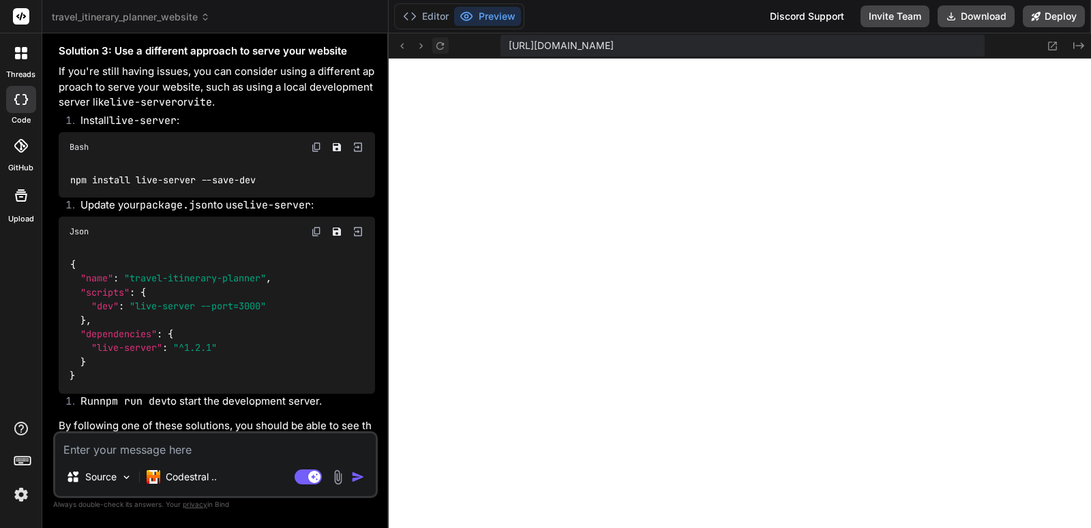
click at [442, 46] on icon at bounding box center [440, 46] width 12 height 12
click at [312, 237] on img at bounding box center [316, 231] width 11 height 11
click at [328, 110] on p "If you're still having issues, you can consider using a different approach to s…" at bounding box center [217, 87] width 316 height 46
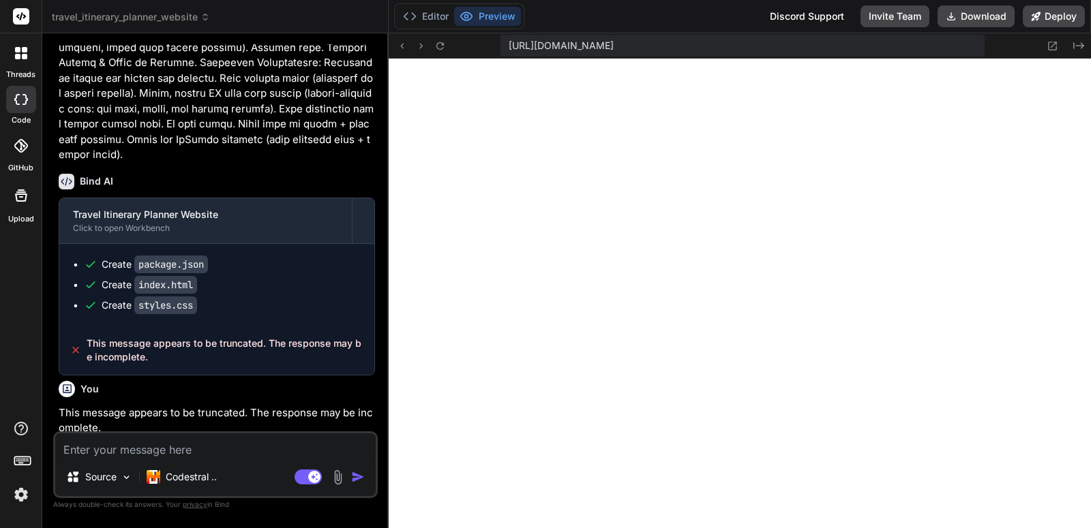
scroll to position [1105, 0]
click at [428, 19] on button "Editor" at bounding box center [425, 16] width 57 height 19
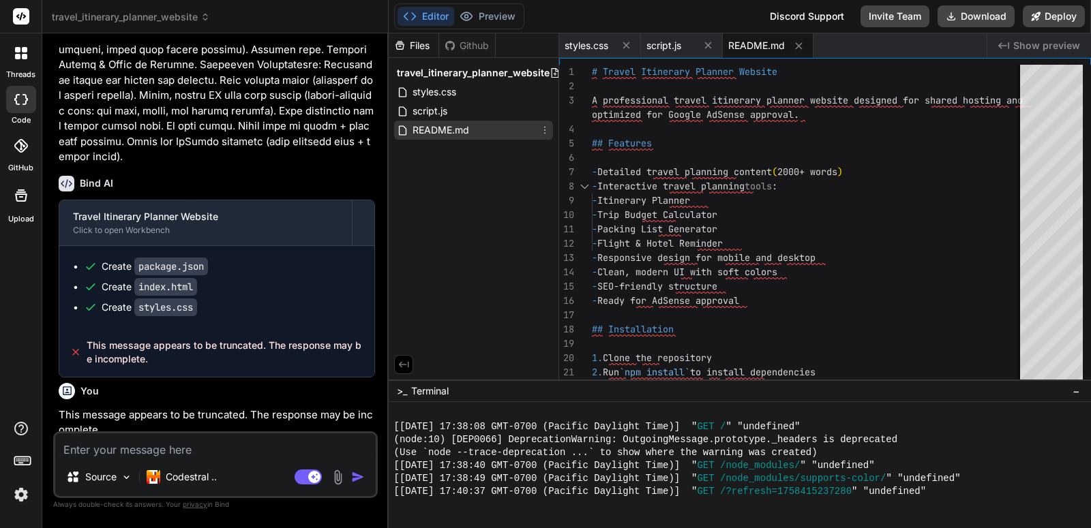
click at [446, 131] on span "README.md" at bounding box center [440, 130] width 59 height 16
click at [1090, 80] on div at bounding box center [1087, 166] width 8 height 203
click at [485, 14] on button "Preview" at bounding box center [487, 16] width 67 height 19
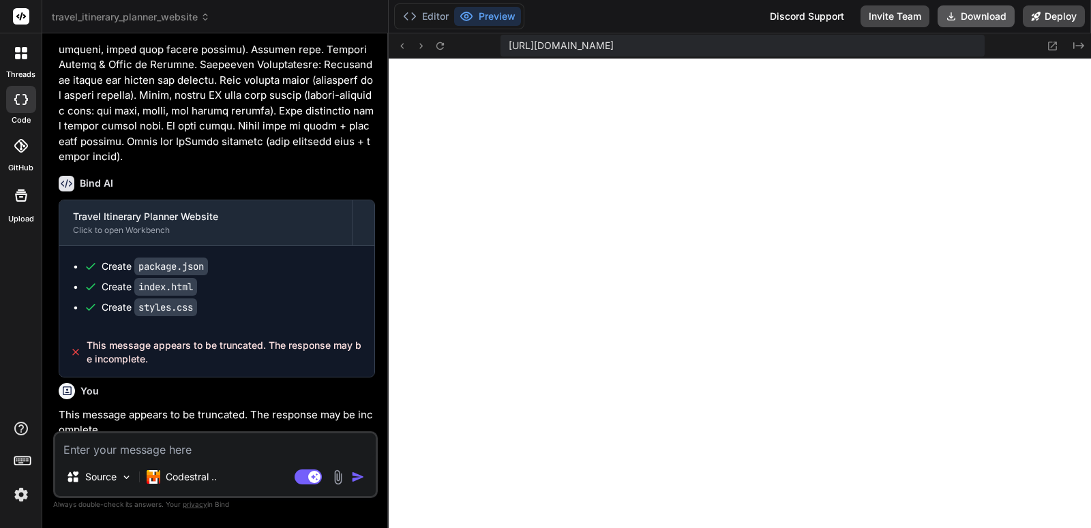
click at [977, 22] on button "Download" at bounding box center [975, 16] width 77 height 22
click at [184, 286] on code "index.html" at bounding box center [165, 287] width 63 height 18
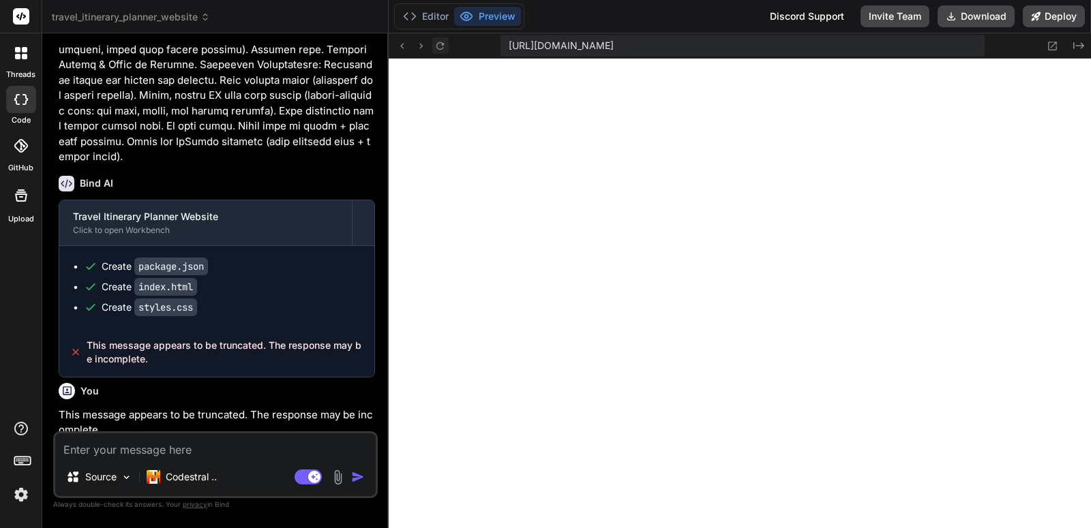
click at [445, 44] on icon at bounding box center [440, 46] width 12 height 12
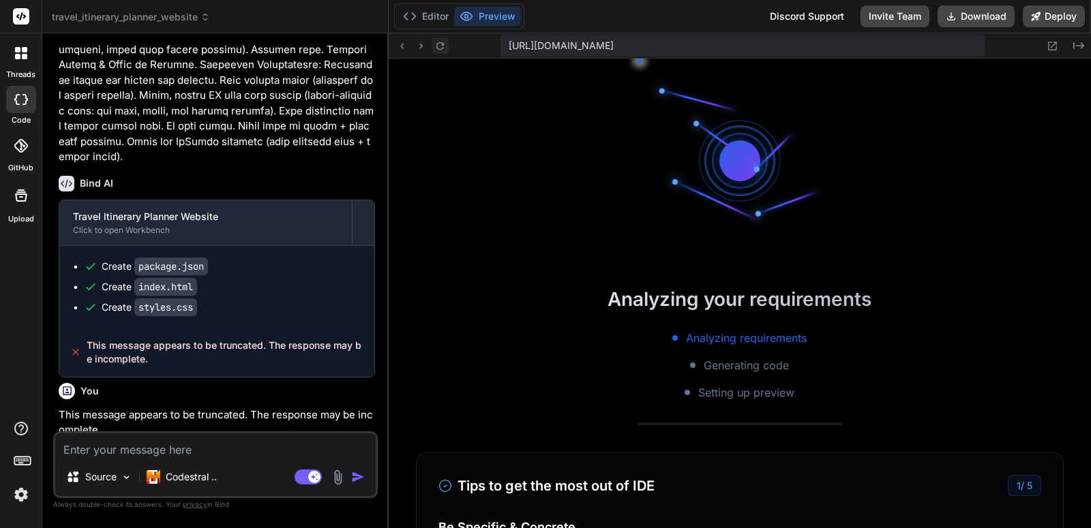
scroll to position [622, 0]
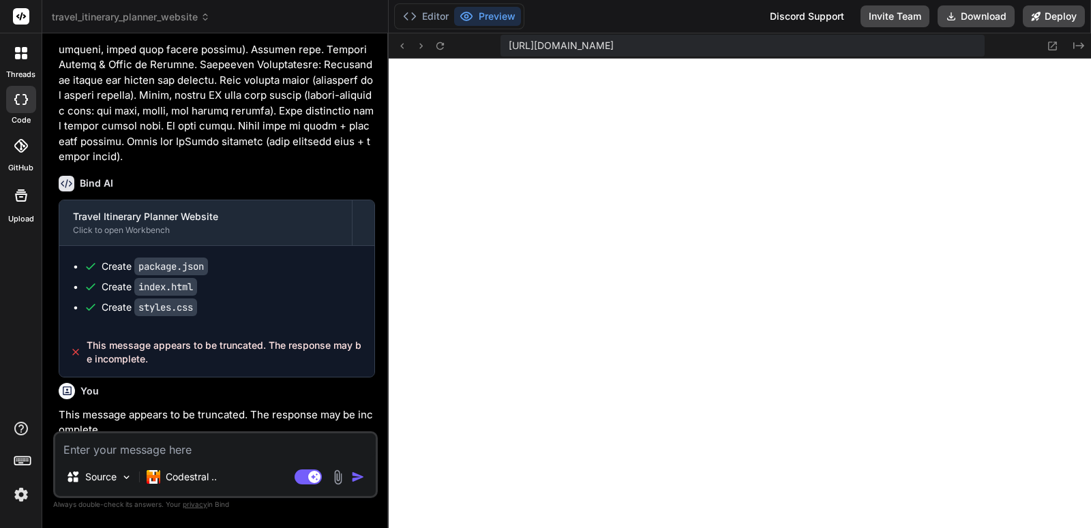
click at [23, 20] on rect at bounding box center [21, 16] width 16 height 16
click at [200, 20] on span "travel_itinerary_planner_website" at bounding box center [131, 17] width 158 height 14
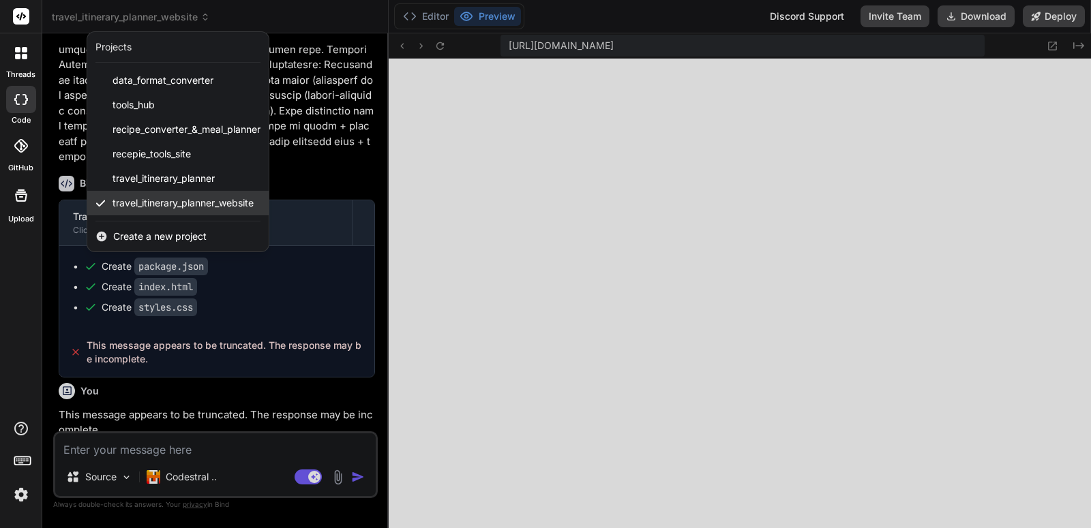
click at [178, 206] on span "travel_itinerary_planner_website" at bounding box center [182, 203] width 141 height 14
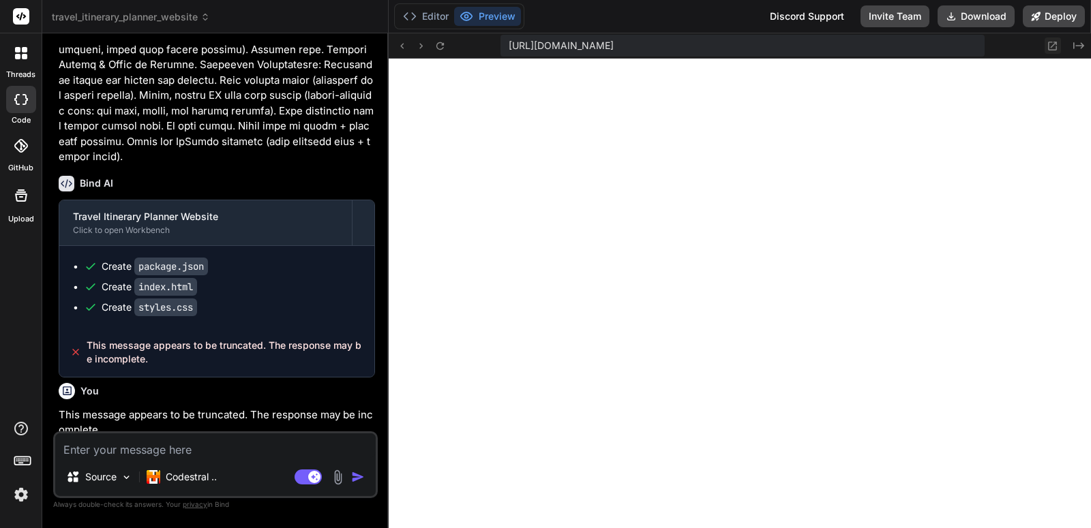
click at [1051, 46] on icon at bounding box center [1053, 46] width 12 height 12
